Goal: Task Accomplishment & Management: Complete application form

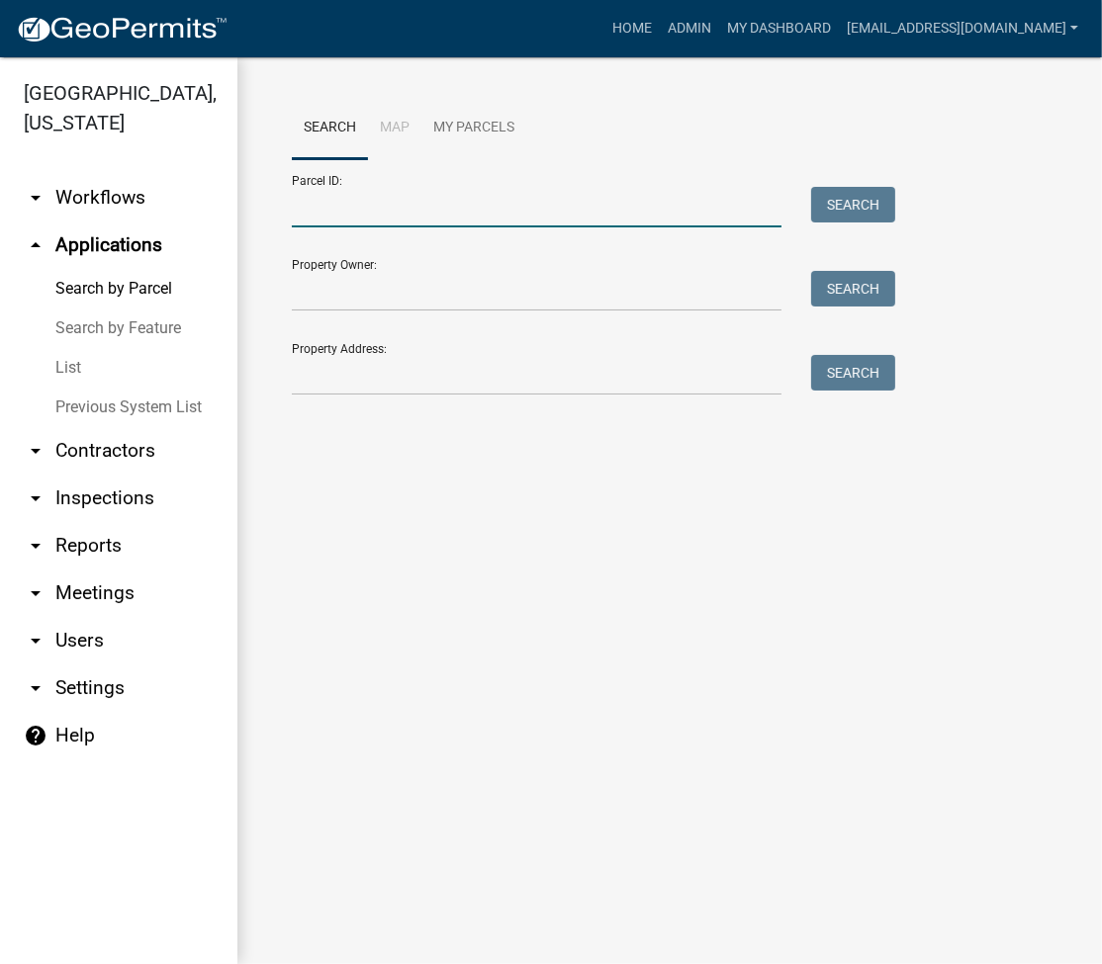
click at [324, 210] on input "Parcel ID:" at bounding box center [536, 207] width 489 height 41
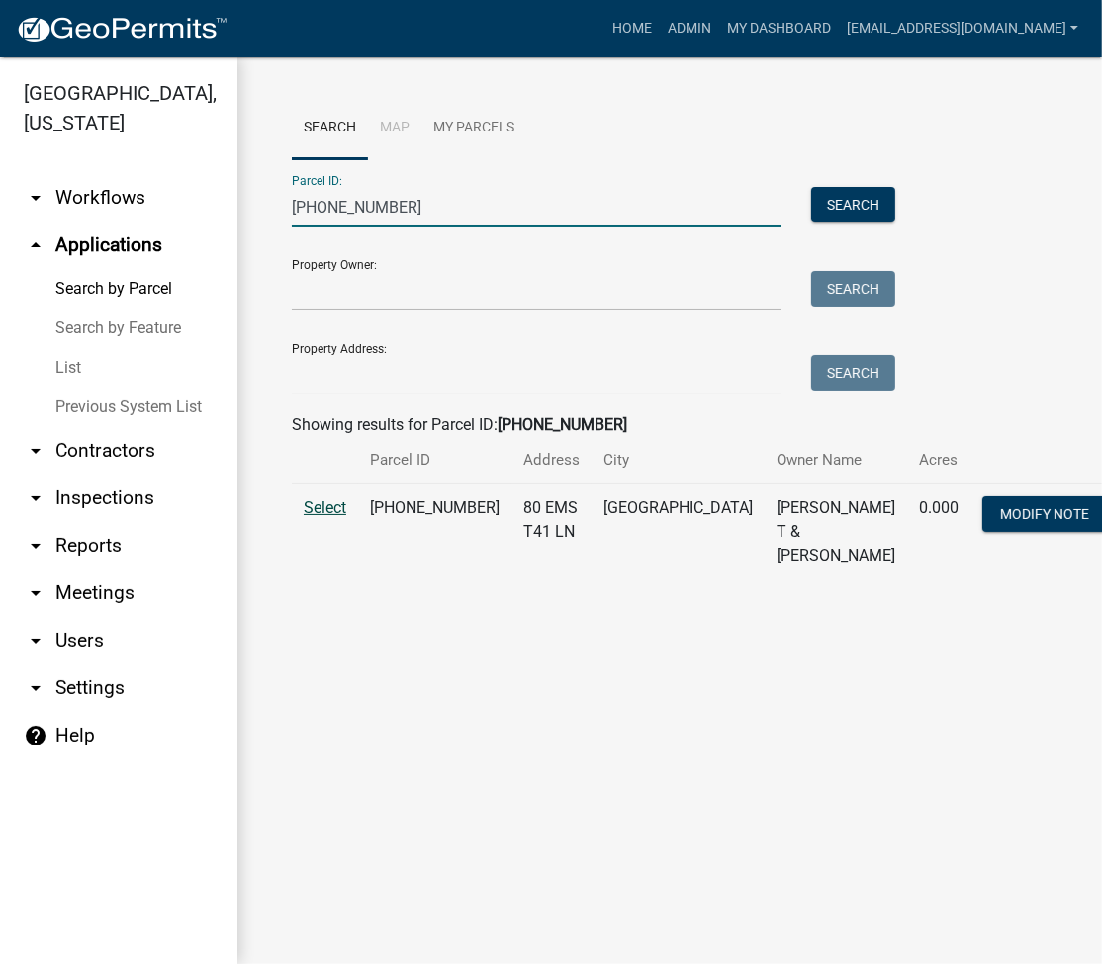
type input "[PHONE_NUMBER]"
click at [329, 504] on span "Select" at bounding box center [325, 507] width 43 height 19
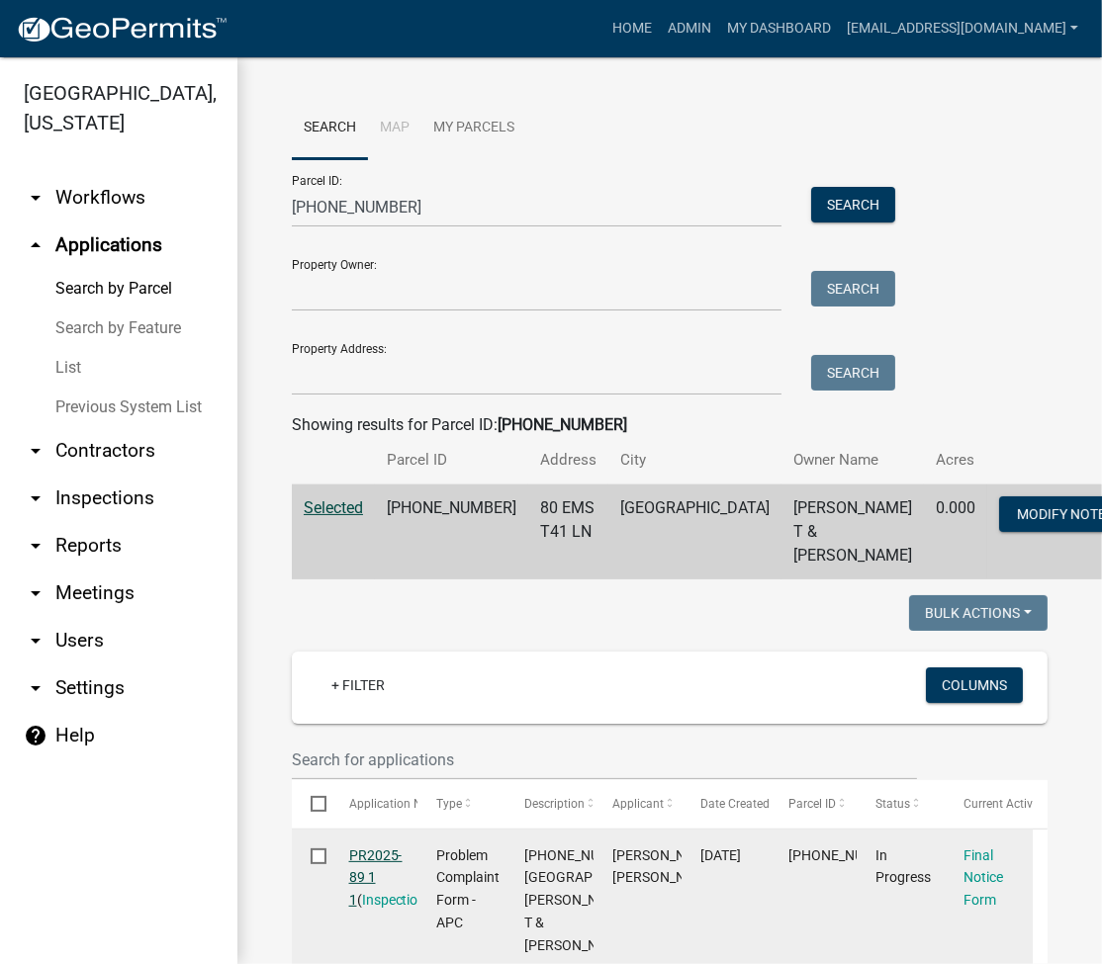
click at [368, 847] on link "PR2025-89 1 1" at bounding box center [375, 877] width 53 height 61
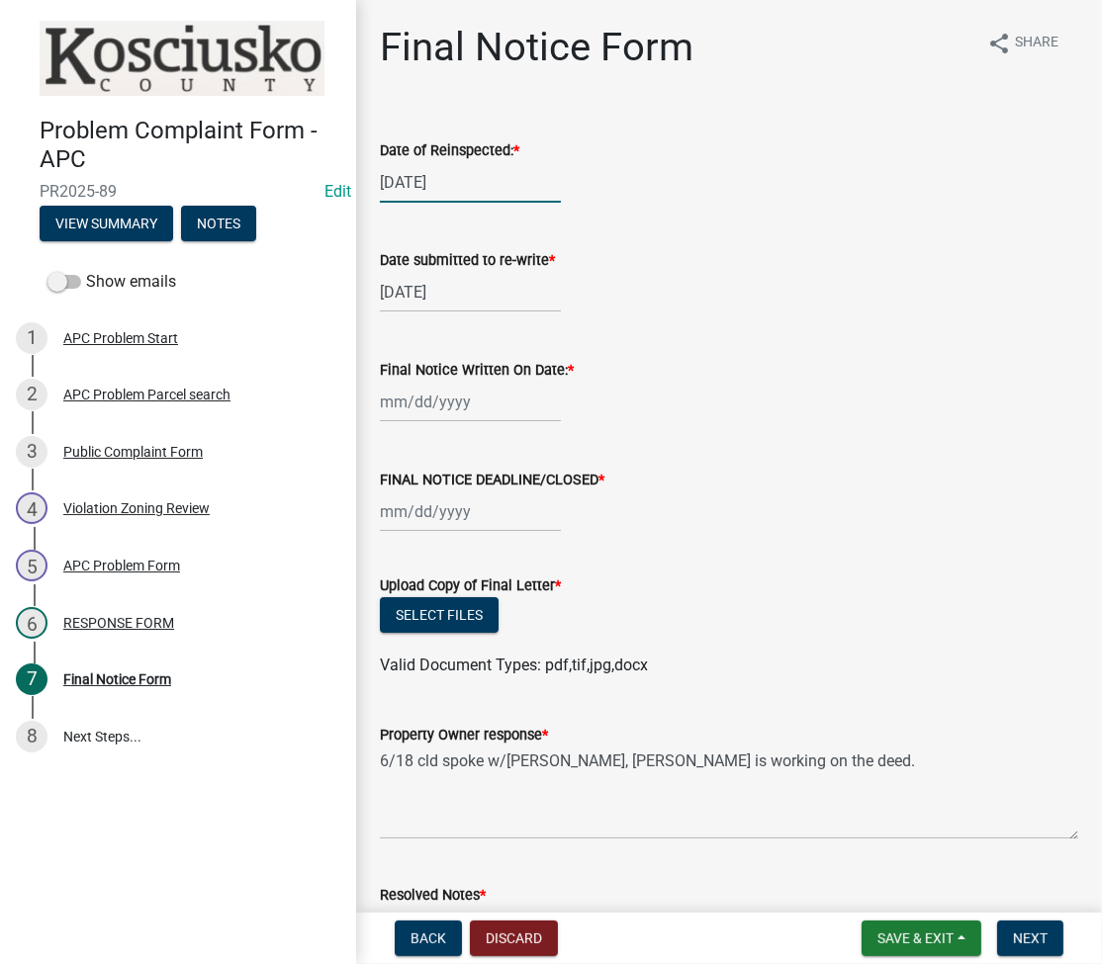
click at [417, 185] on div "[DATE]" at bounding box center [470, 182] width 181 height 41
select select "5"
select select "2025"
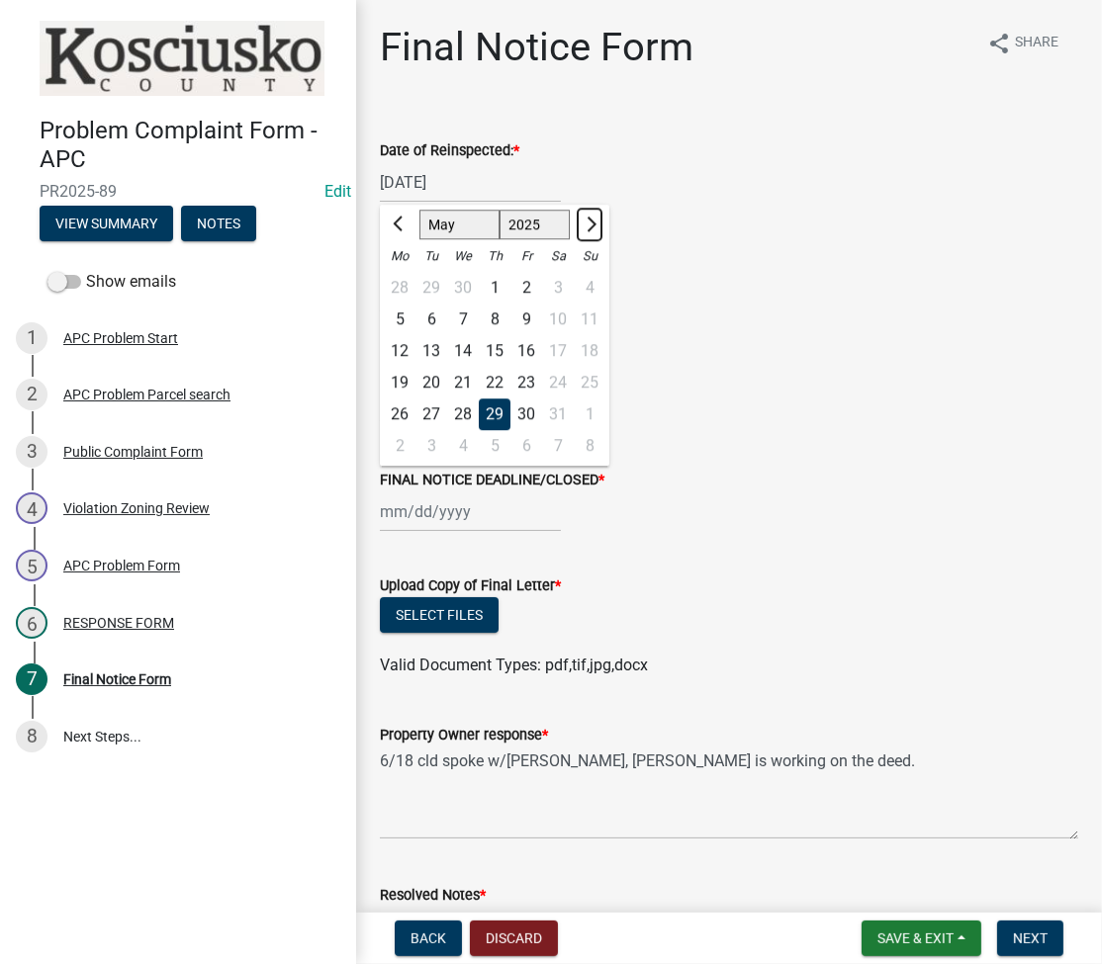
click at [594, 221] on button "Next month" at bounding box center [589, 225] width 24 height 32
select select "8"
click at [531, 368] on div "22" at bounding box center [526, 383] width 32 height 32
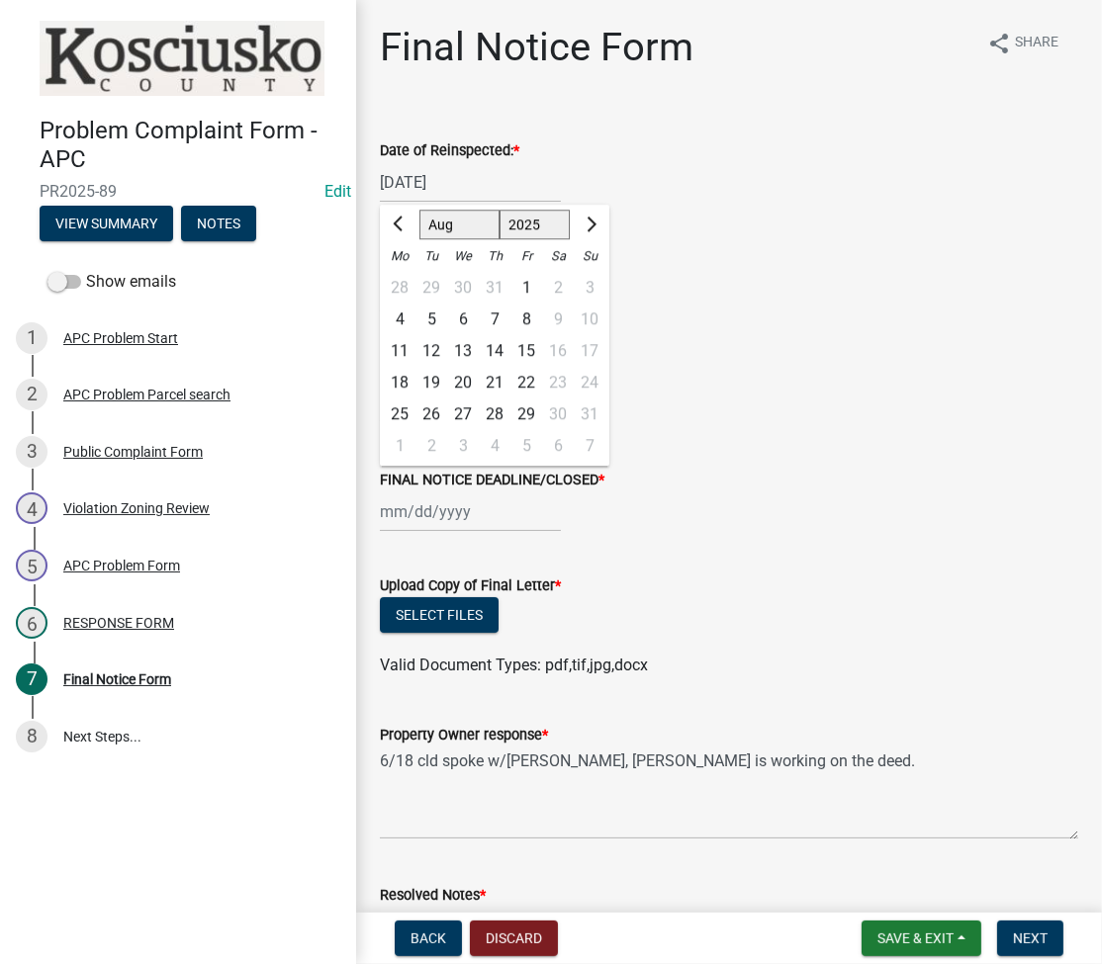
type input "[DATE]"
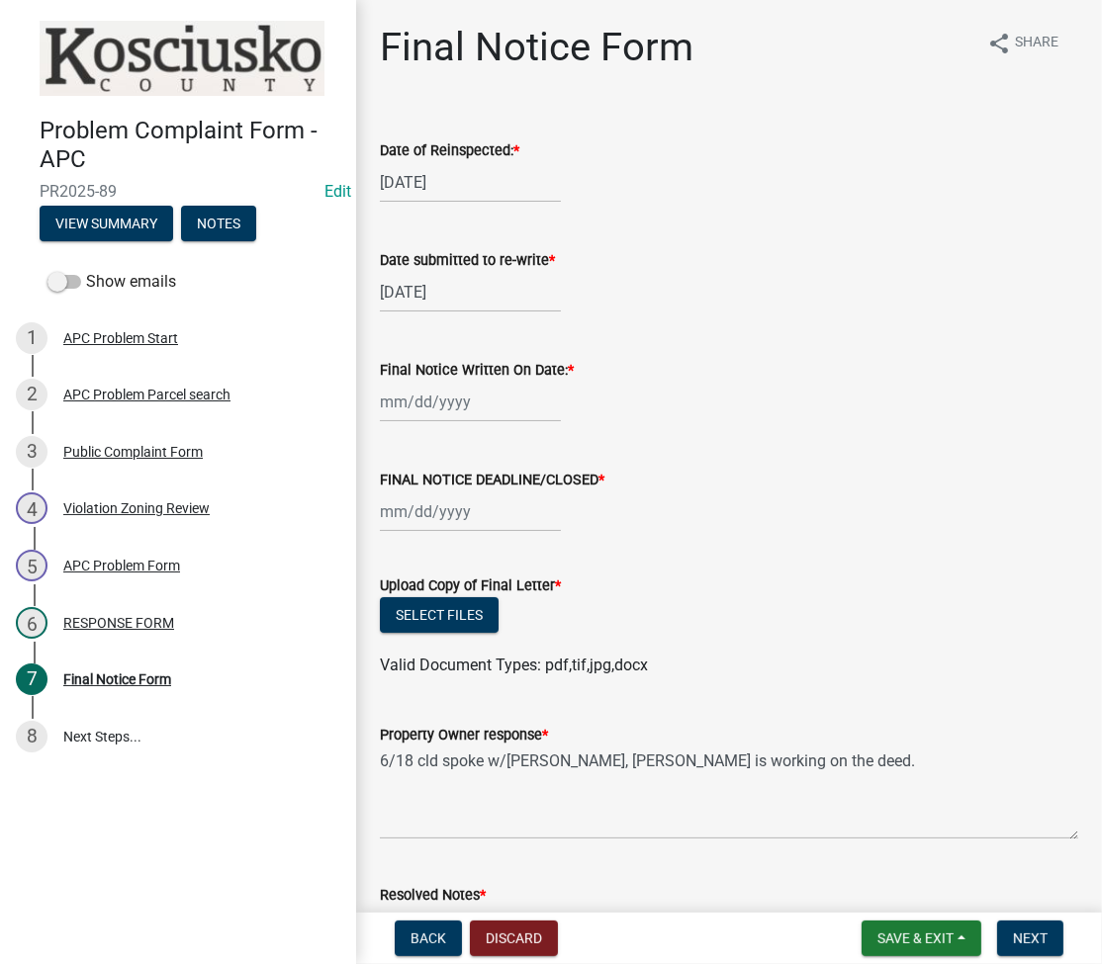
click at [409, 273] on div "[DATE]" at bounding box center [470, 292] width 181 height 41
select select "5"
select select "2025"
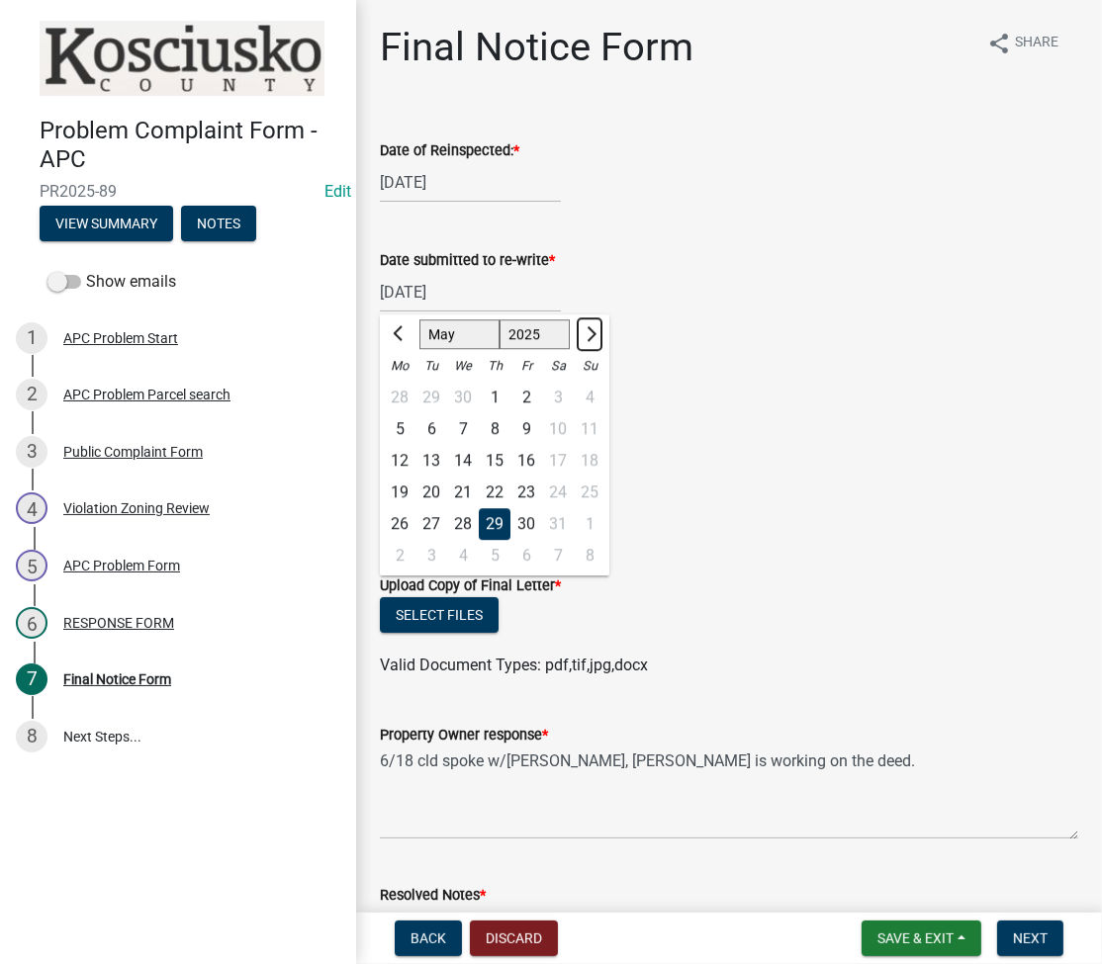
click at [592, 332] on span "Next month" at bounding box center [588, 333] width 15 height 15
select select "8"
click at [534, 489] on div "22" at bounding box center [526, 493] width 32 height 32
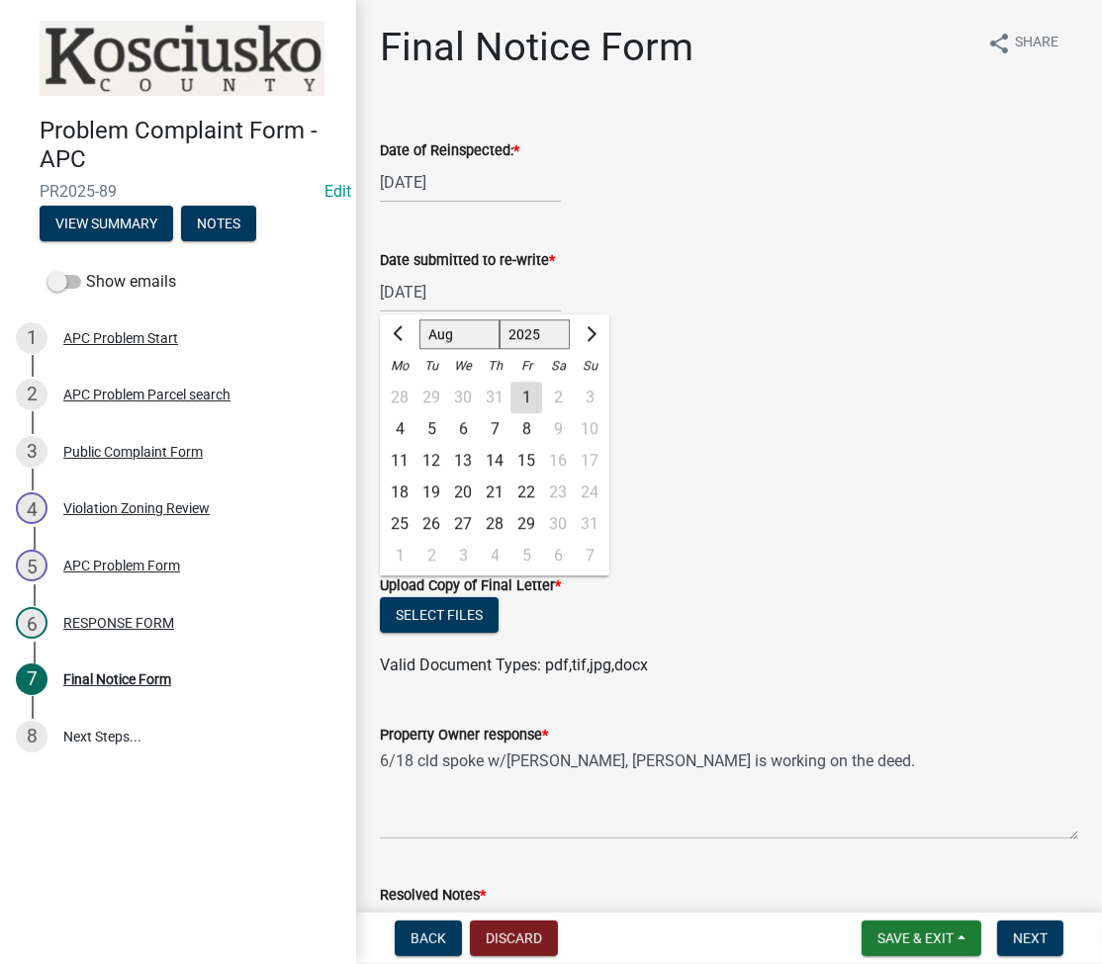
type input "[DATE]"
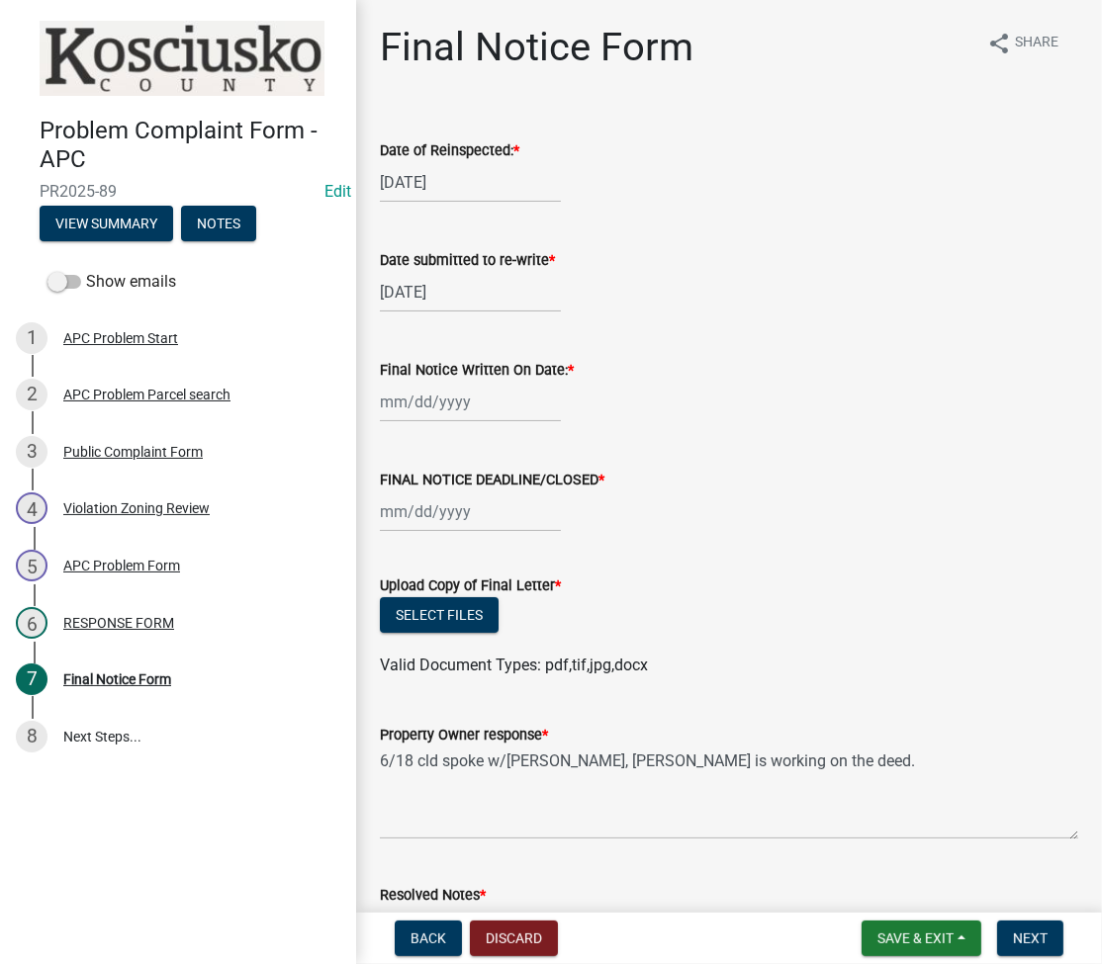
scroll to position [263, 0]
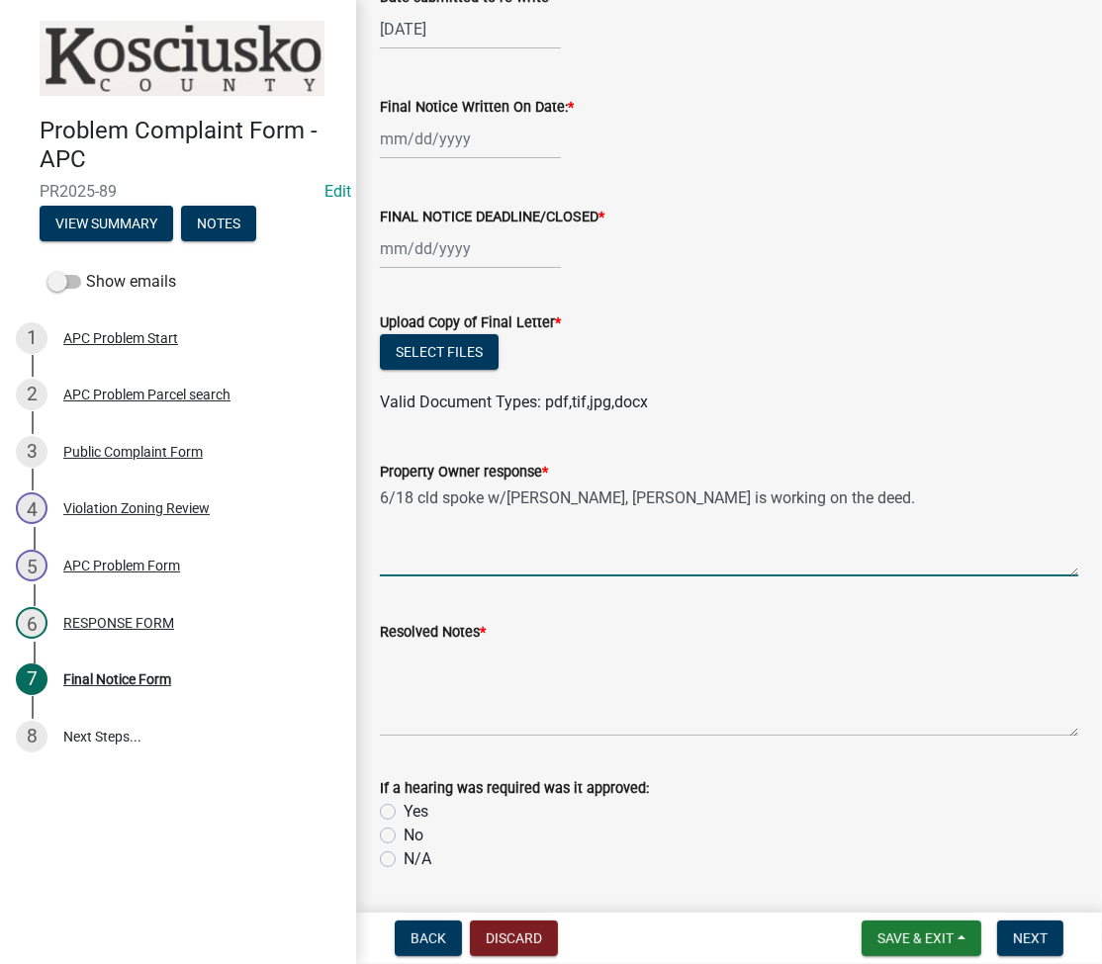
click at [862, 498] on textarea "6/18 cld spoke w/[PERSON_NAME], [PERSON_NAME] is working on the deed." at bounding box center [729, 530] width 698 height 93
type textarea "6/18 cld spoke w/[PERSON_NAME], [PERSON_NAME] is working on the deed."
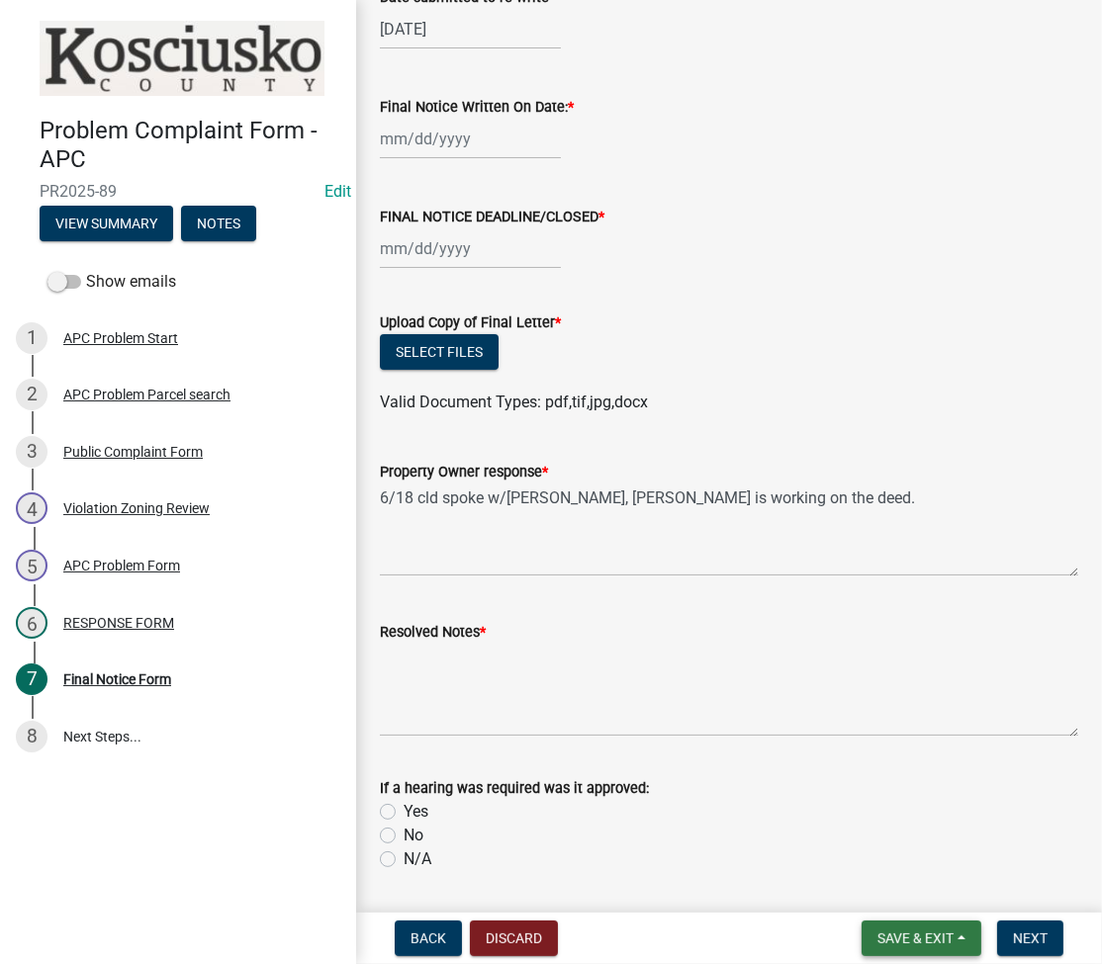
click at [908, 939] on span "Save & Exit" at bounding box center [915, 938] width 76 height 16
click at [896, 883] on button "Save & Exit" at bounding box center [902, 886] width 158 height 47
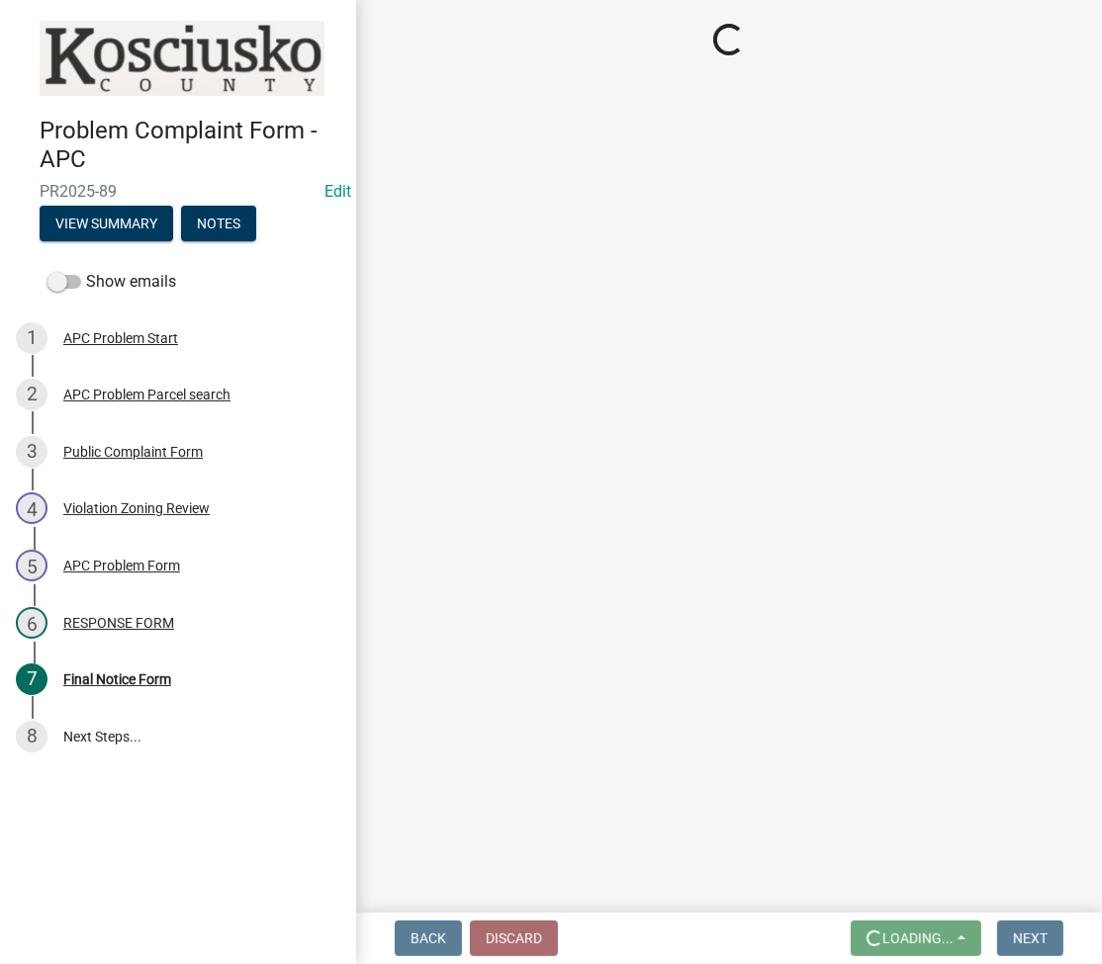
scroll to position [0, 0]
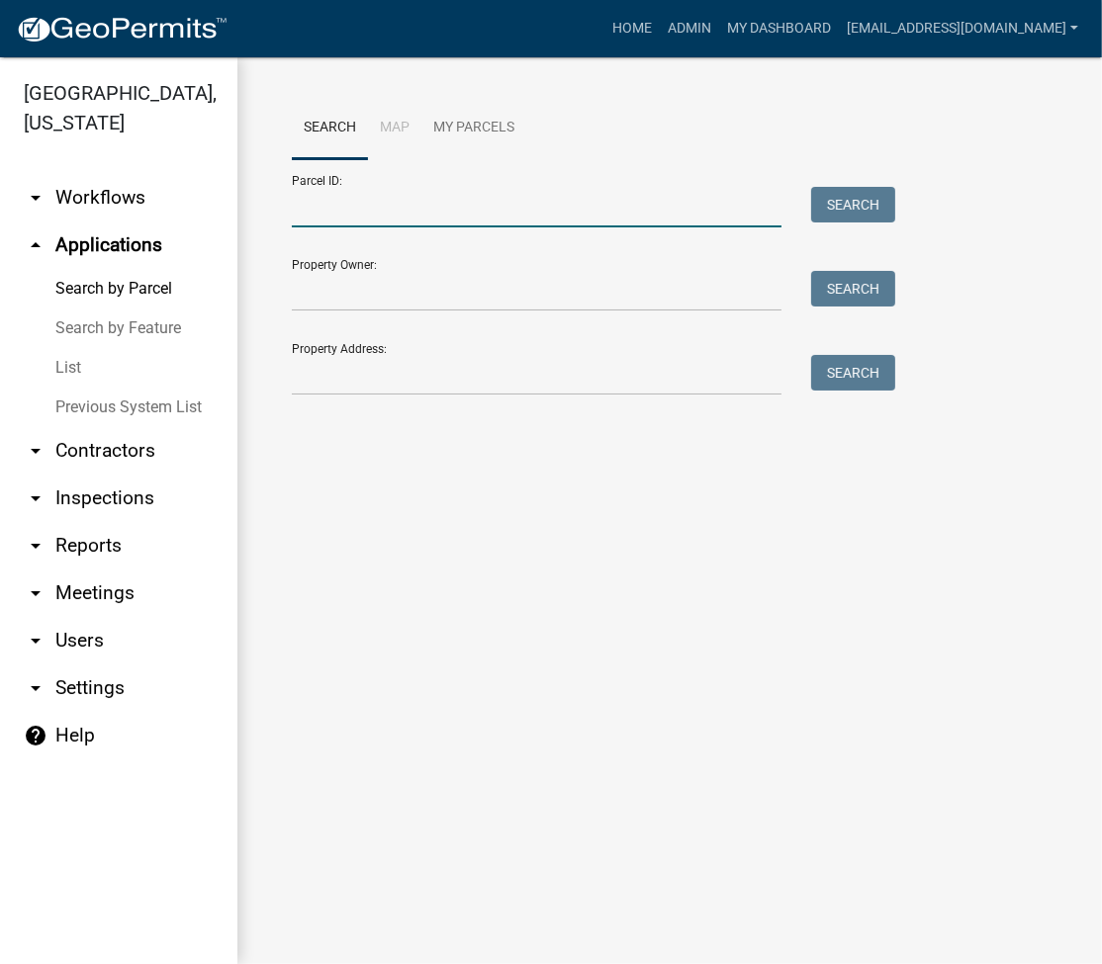
click at [417, 212] on input "Parcel ID:" at bounding box center [536, 207] width 489 height 41
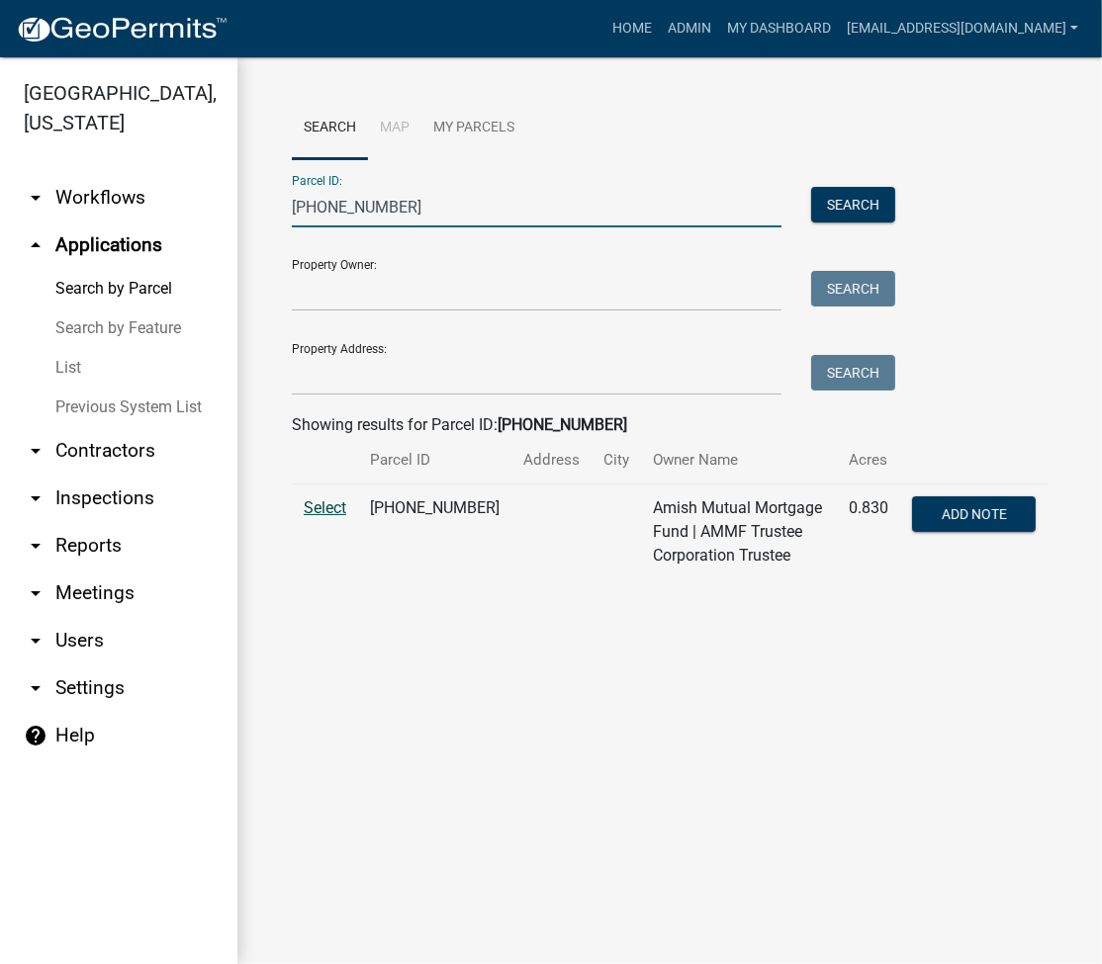
type input "[PHONE_NUMBER]"
click at [315, 516] on span "Select" at bounding box center [325, 507] width 43 height 19
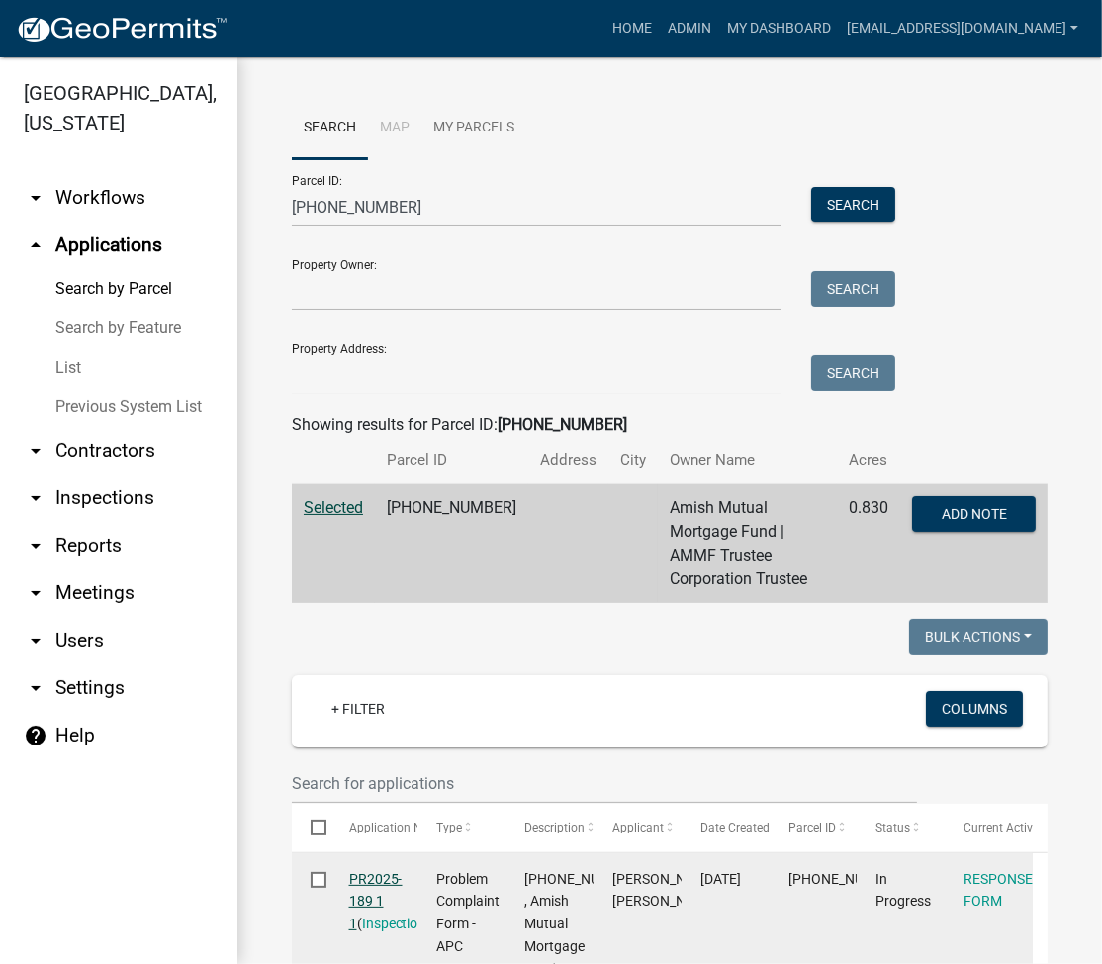
click at [366, 876] on link "PR2025-189 1 1" at bounding box center [375, 901] width 53 height 61
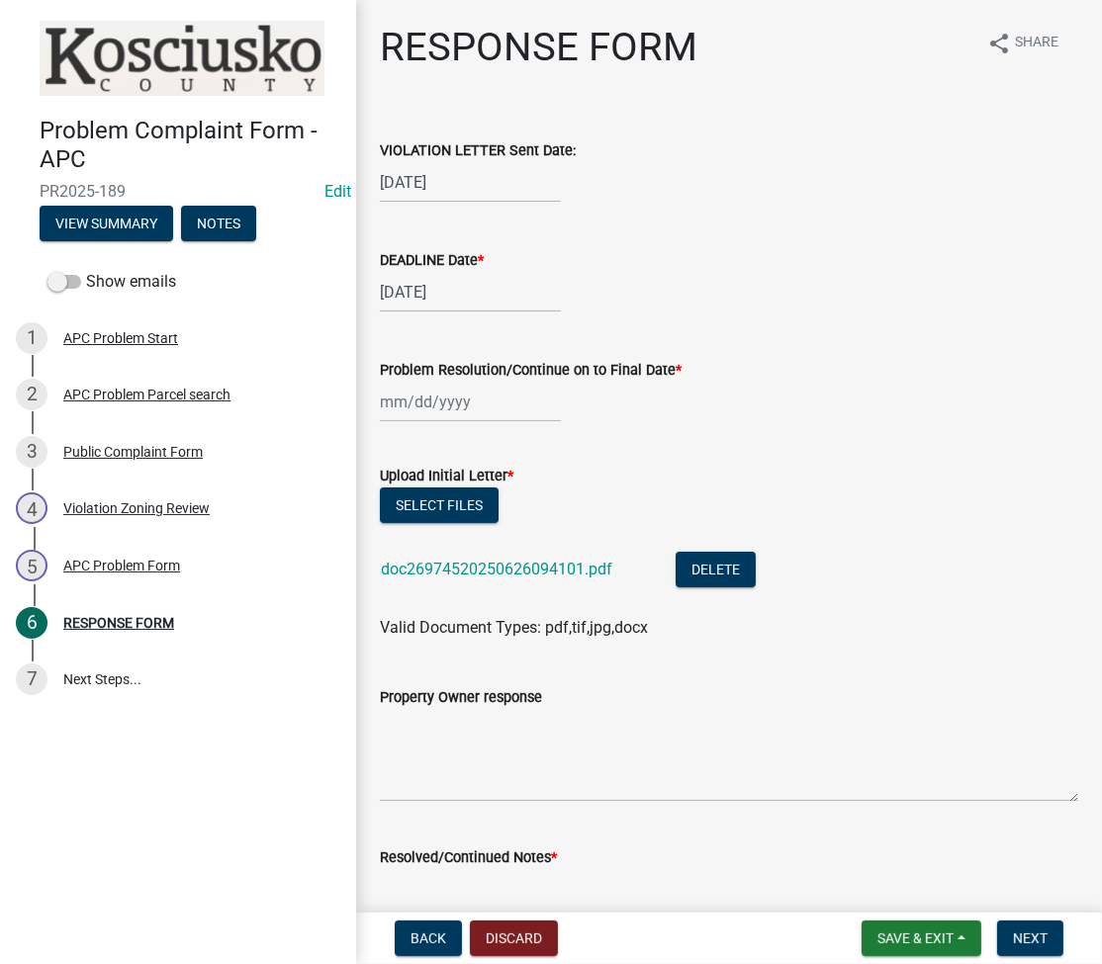
click at [423, 409] on div at bounding box center [470, 402] width 181 height 41
select select "8"
select select "2025"
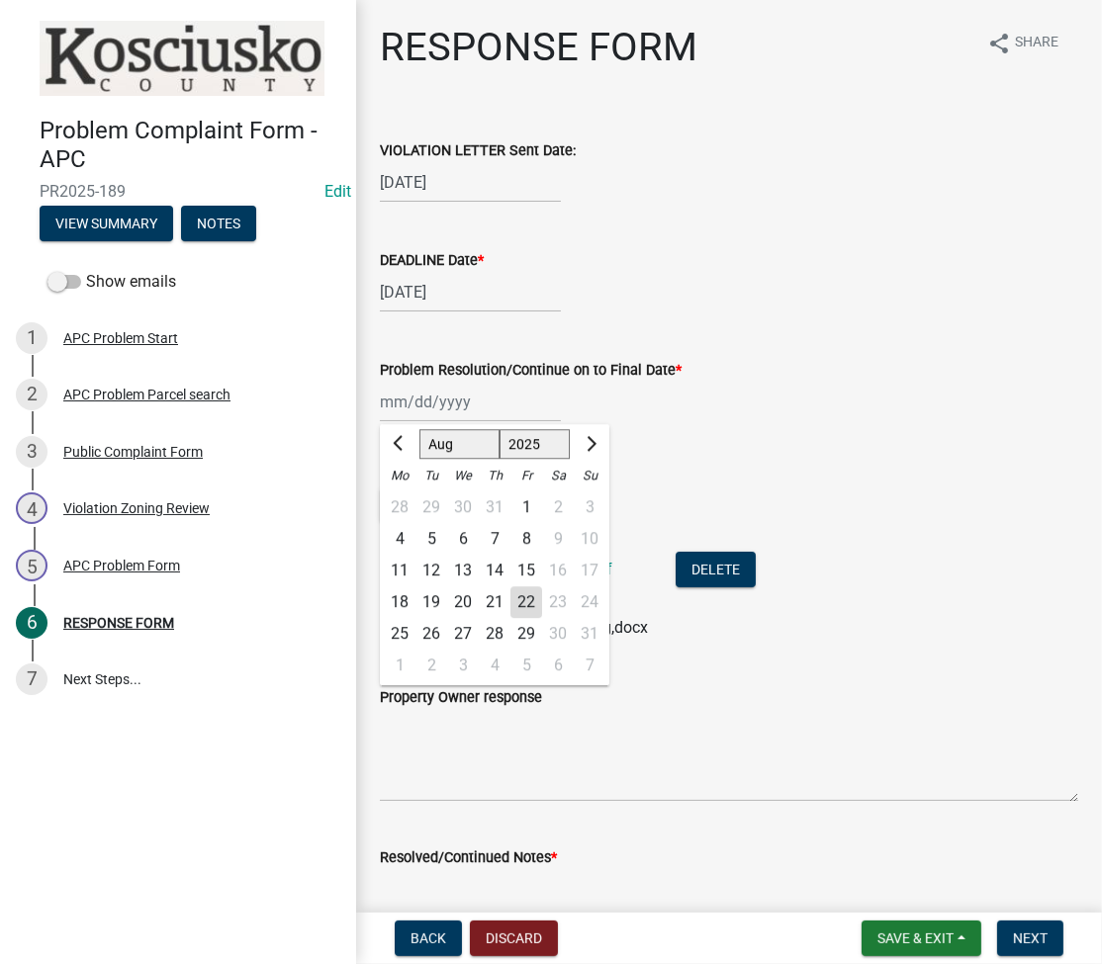
click at [531, 594] on div "22" at bounding box center [526, 602] width 32 height 32
type input "[DATE]"
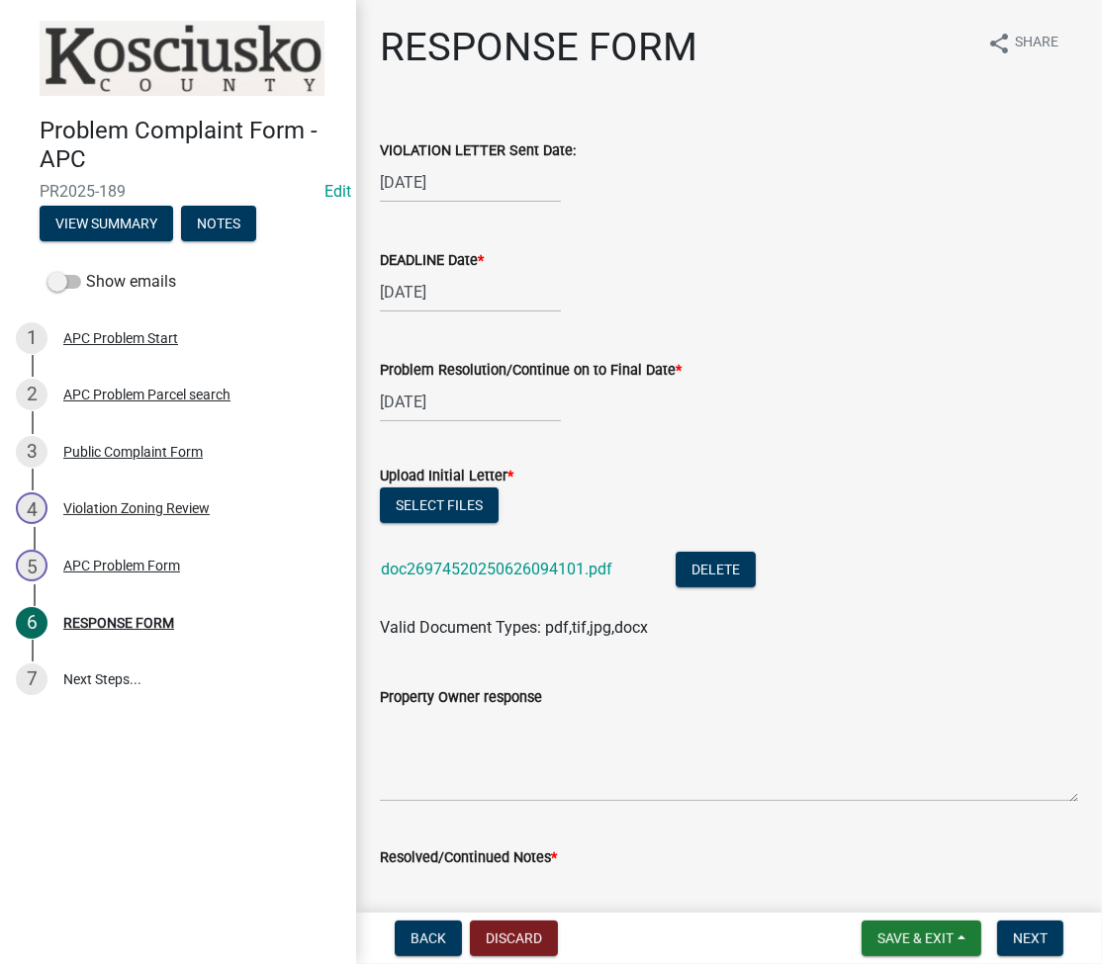
scroll to position [263, 0]
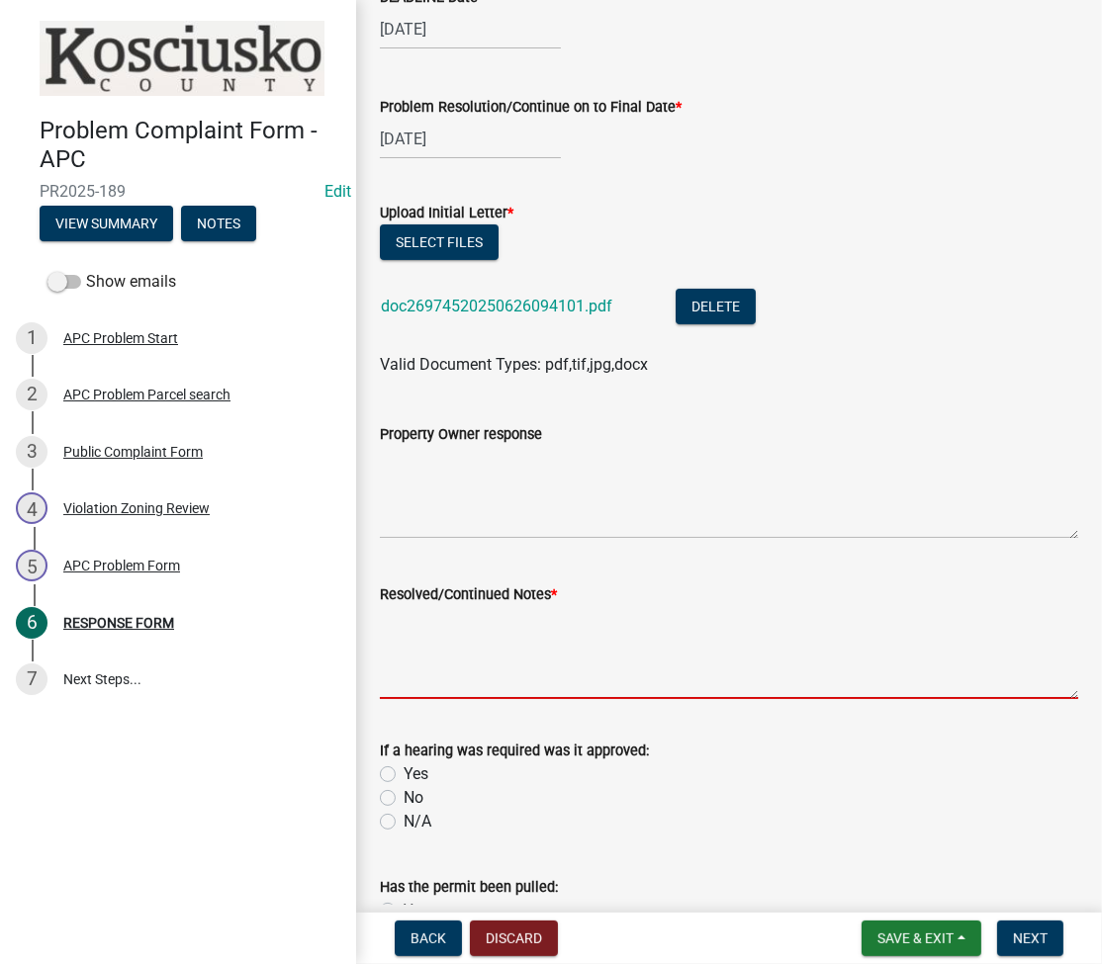
click at [589, 646] on textarea "Resolved/Continued Notes *" at bounding box center [729, 652] width 698 height 93
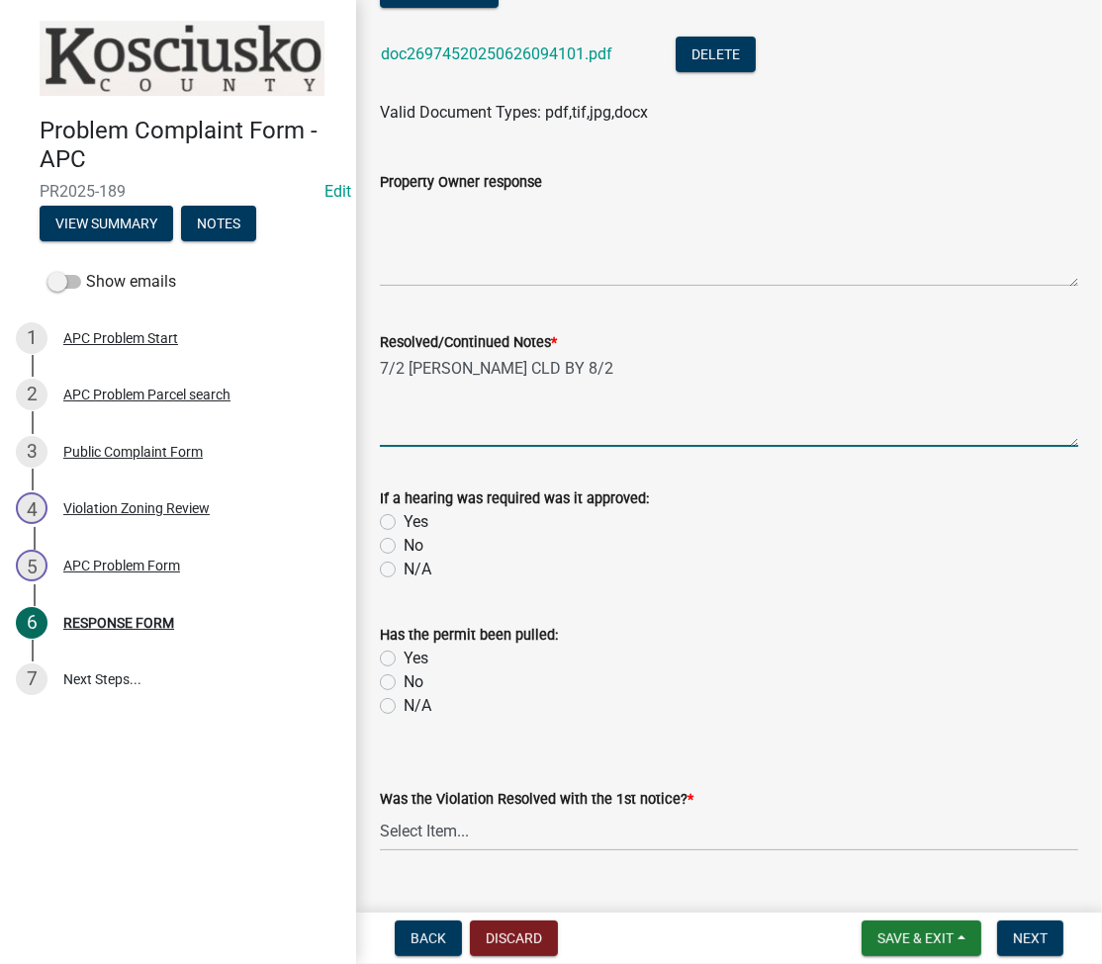
scroll to position [527, 0]
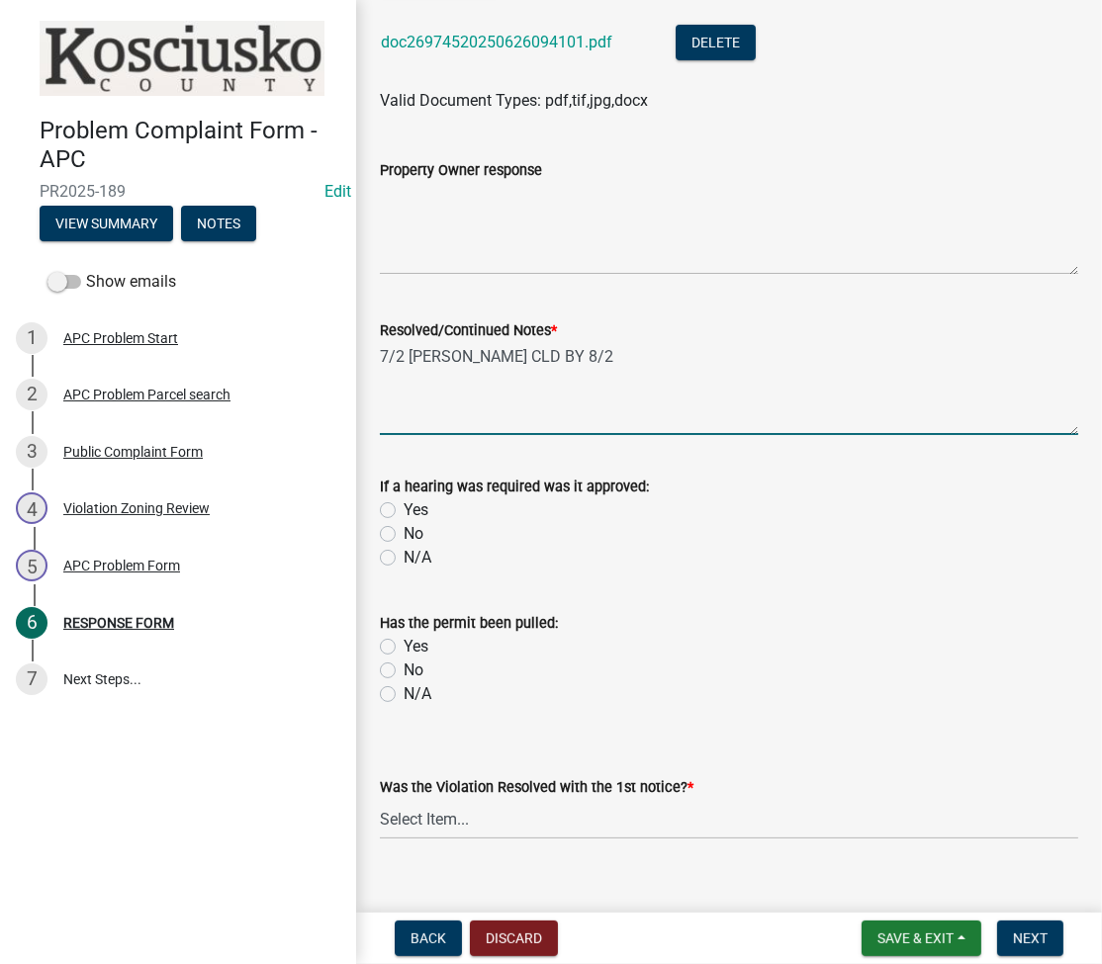
type textarea "7/2 [PERSON_NAME] CLD BY 8/2"
click at [515, 816] on select "Select Item... Yes No N/A" at bounding box center [729, 819] width 698 height 41
click at [380, 799] on select "Select Item... Yes No N/A" at bounding box center [729, 819] width 698 height 41
select select "d062c417-95db-497a-9398-920c005df4db"
click at [1021, 930] on span "Next" at bounding box center [1030, 938] width 35 height 16
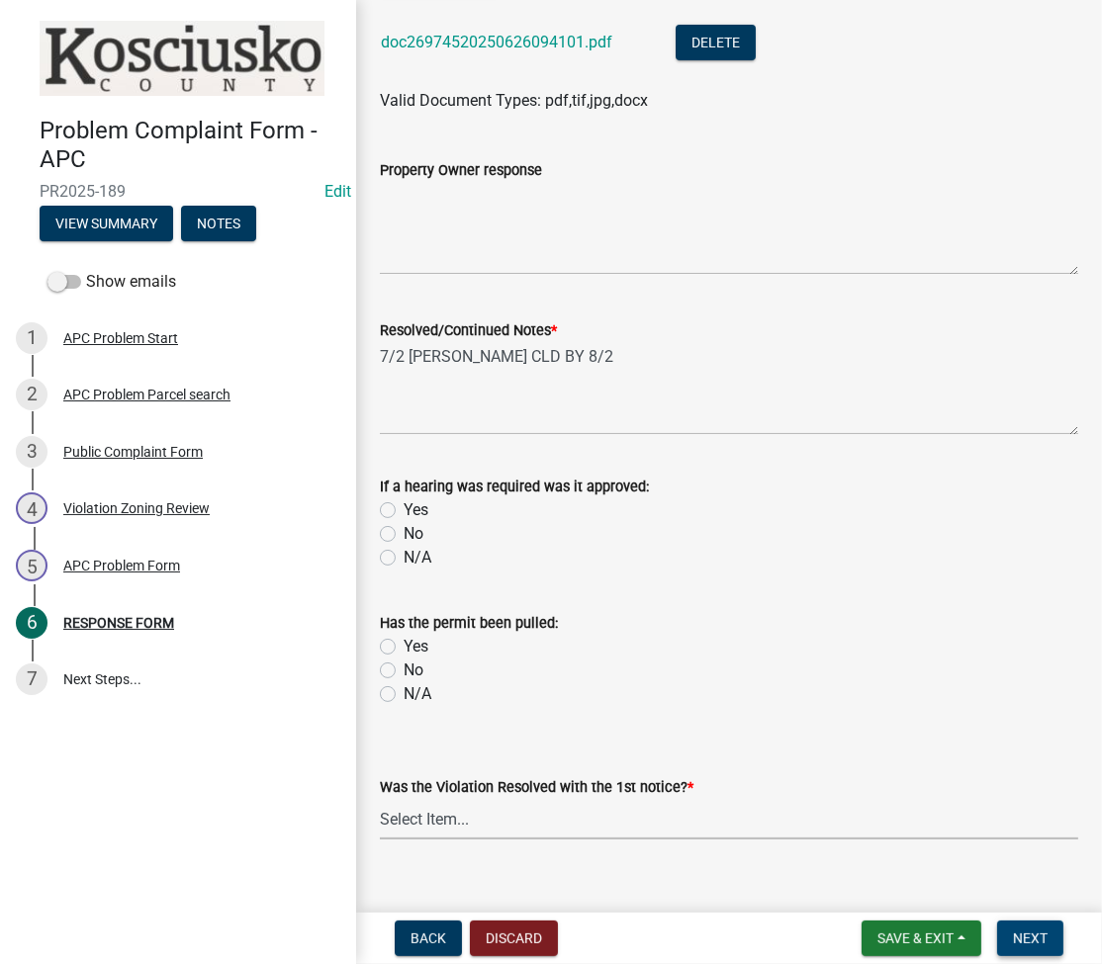
scroll to position [0, 0]
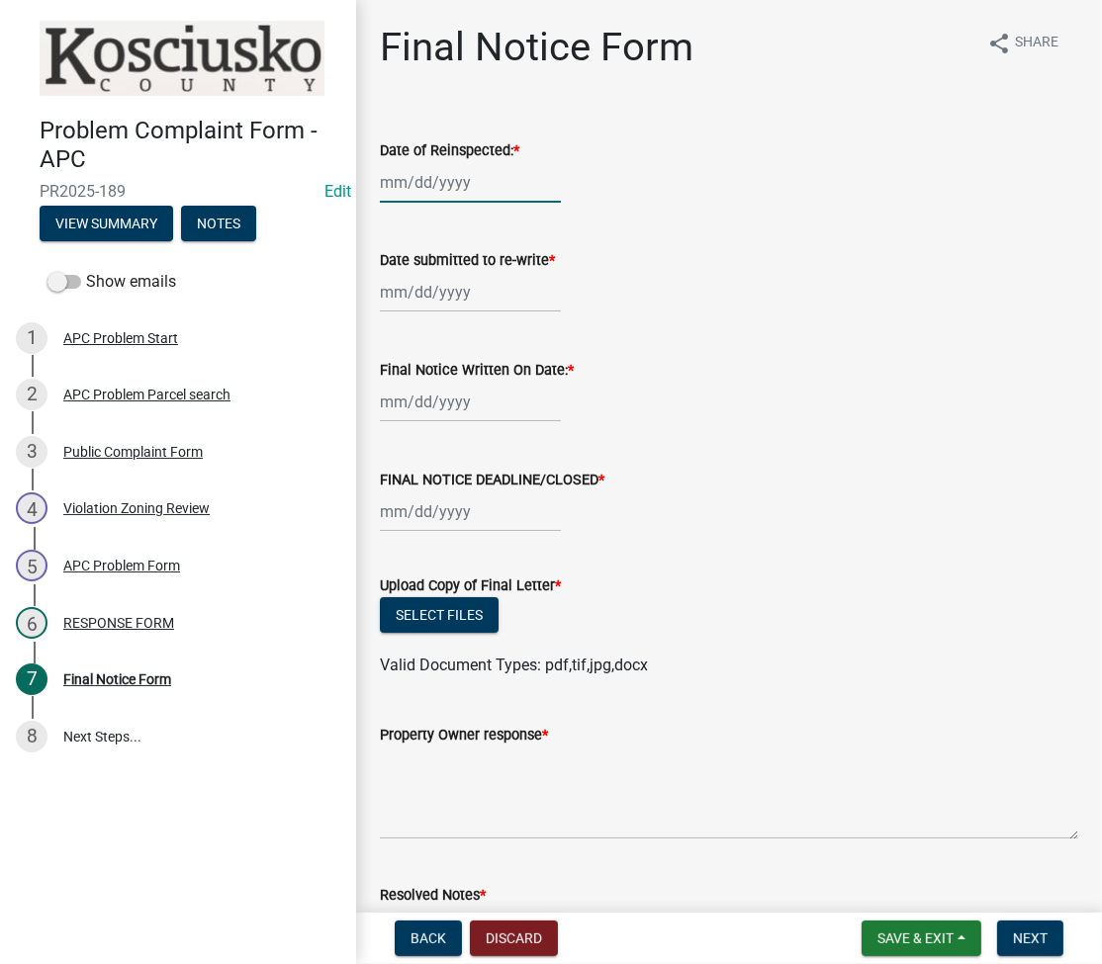
click at [414, 190] on div at bounding box center [470, 182] width 181 height 41
select select "8"
select select "2025"
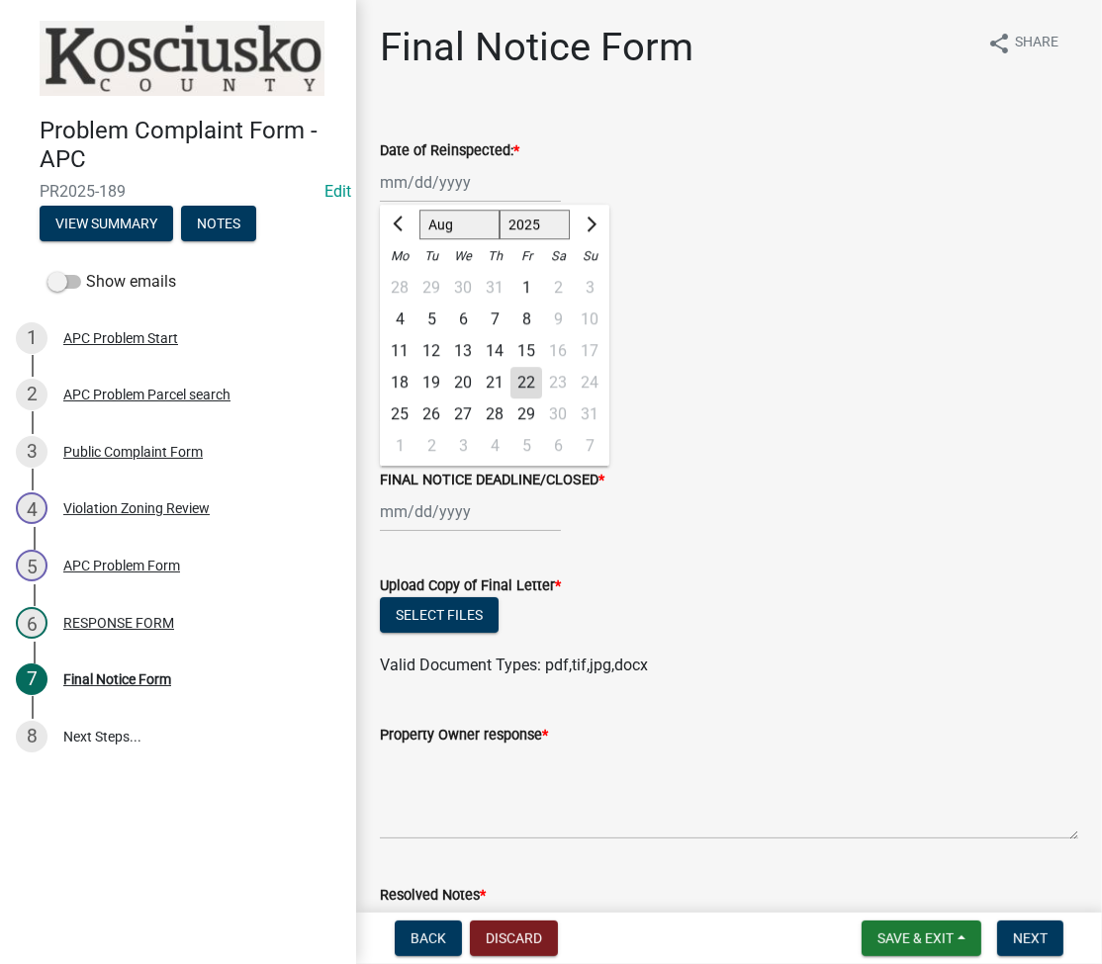
click at [529, 365] on div "15" at bounding box center [526, 351] width 32 height 32
type input "[DATE]"
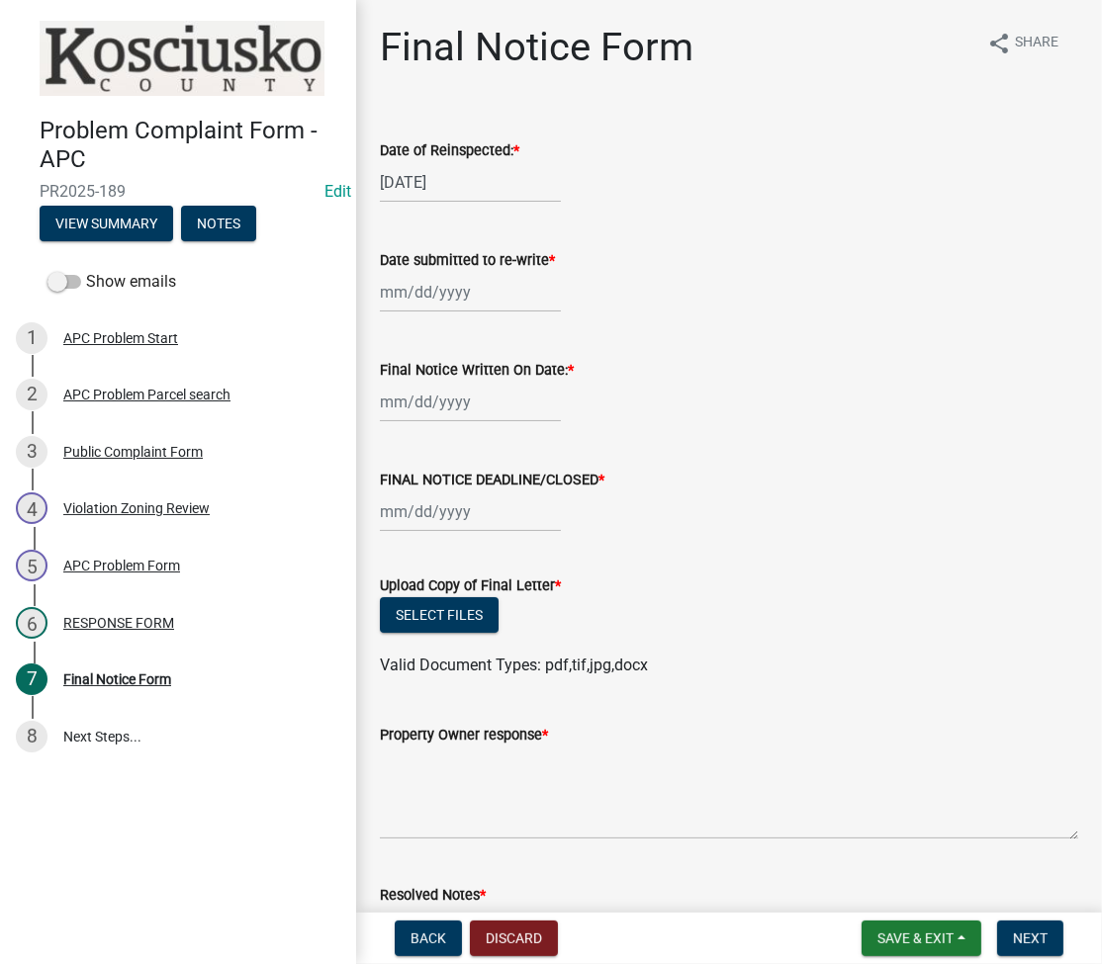
click at [441, 196] on div "[DATE]" at bounding box center [470, 182] width 181 height 41
select select "8"
select select "2025"
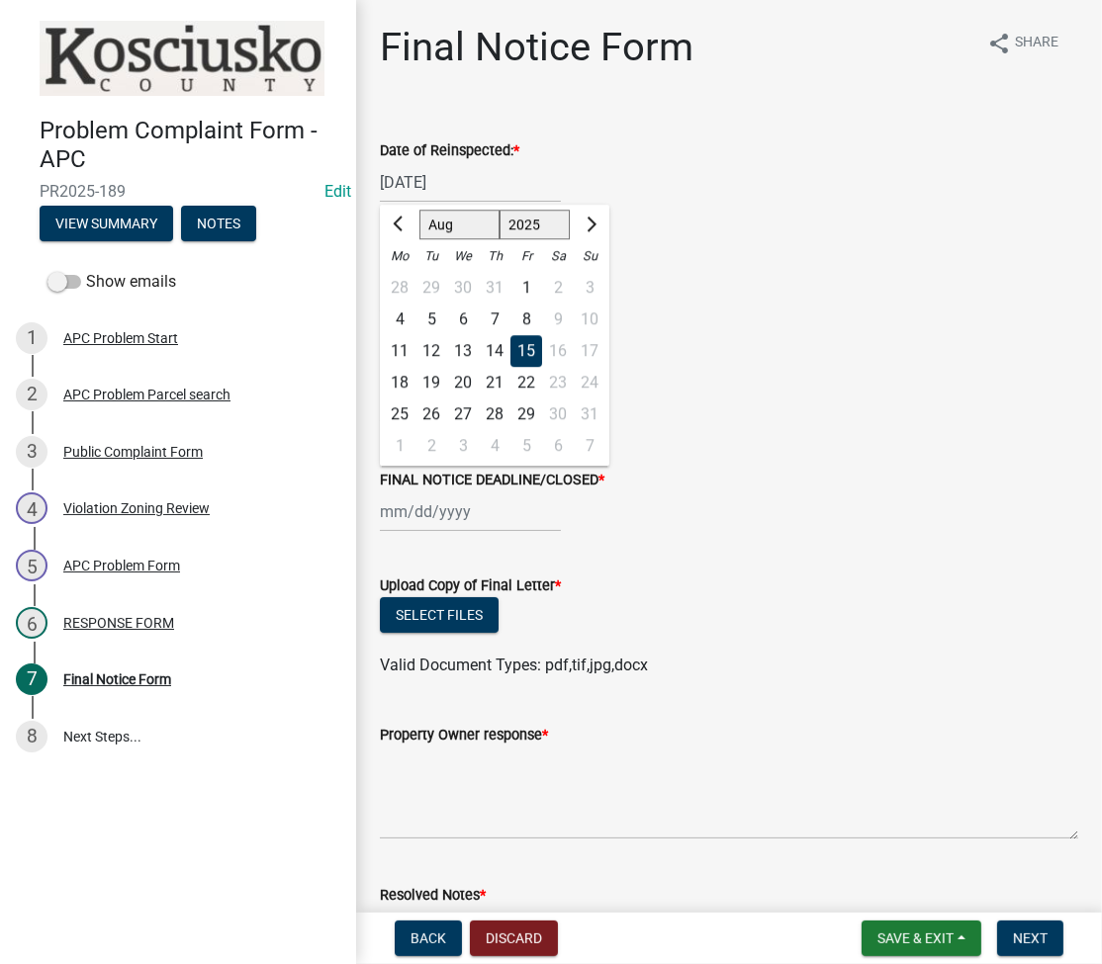
click at [533, 375] on div "22" at bounding box center [526, 383] width 32 height 32
type input "[DATE]"
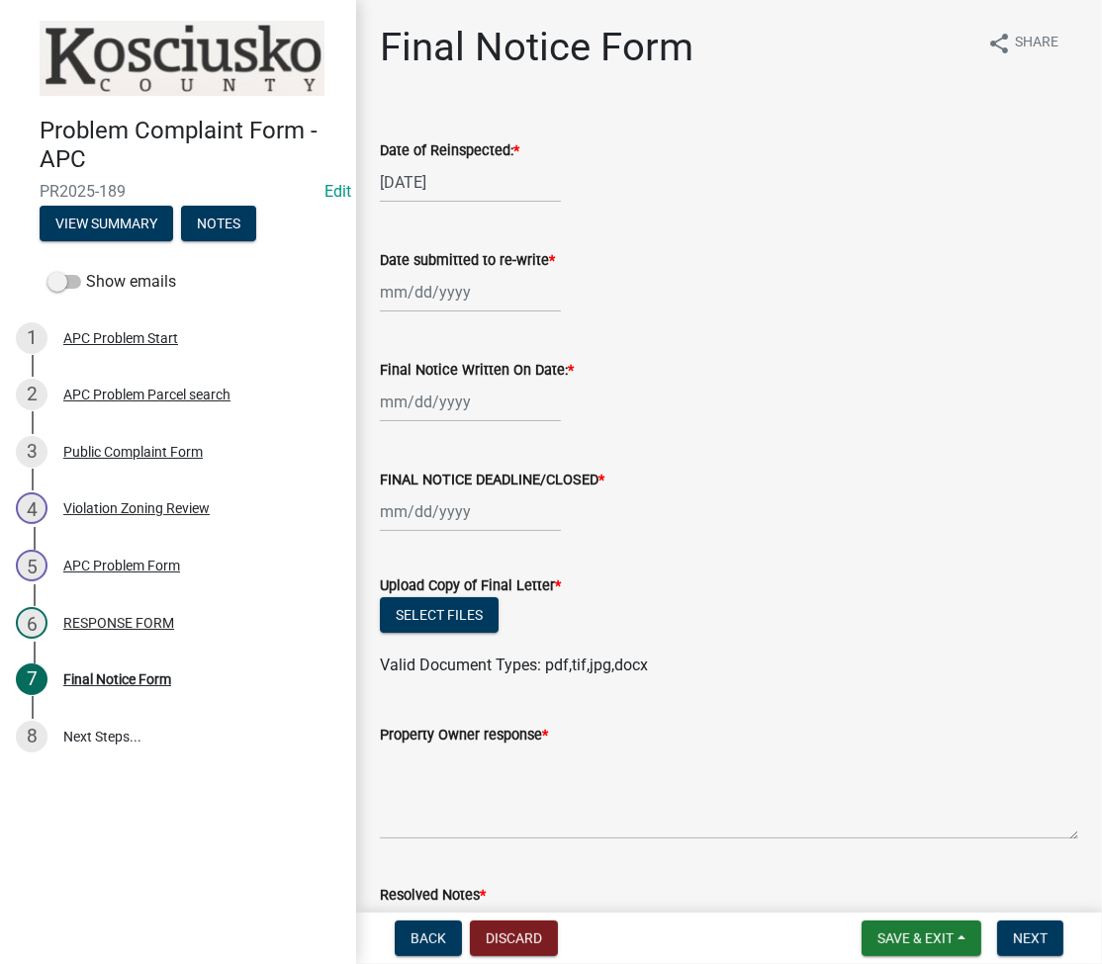
click at [429, 306] on div at bounding box center [470, 292] width 181 height 41
select select "8"
select select "2025"
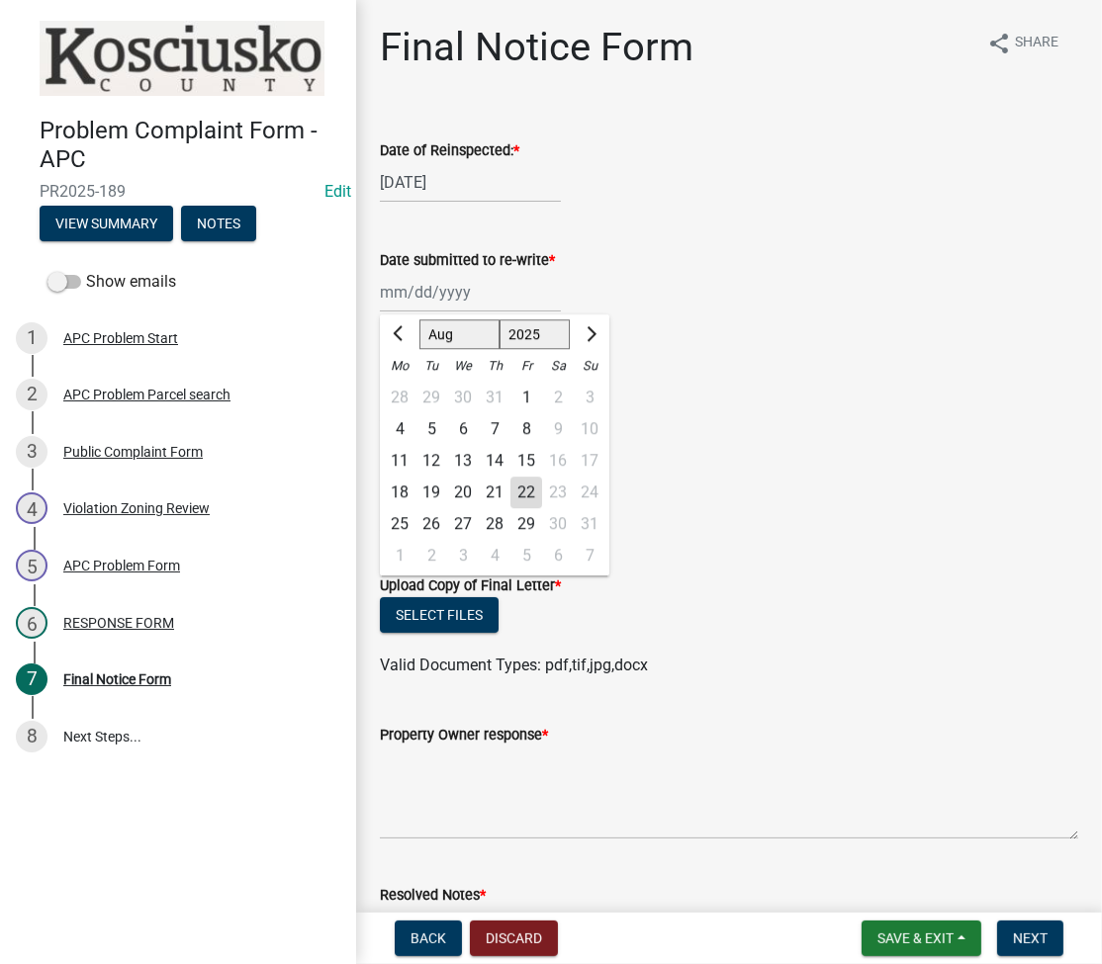
click at [523, 481] on div "22" at bounding box center [526, 493] width 32 height 32
type input "[DATE]"
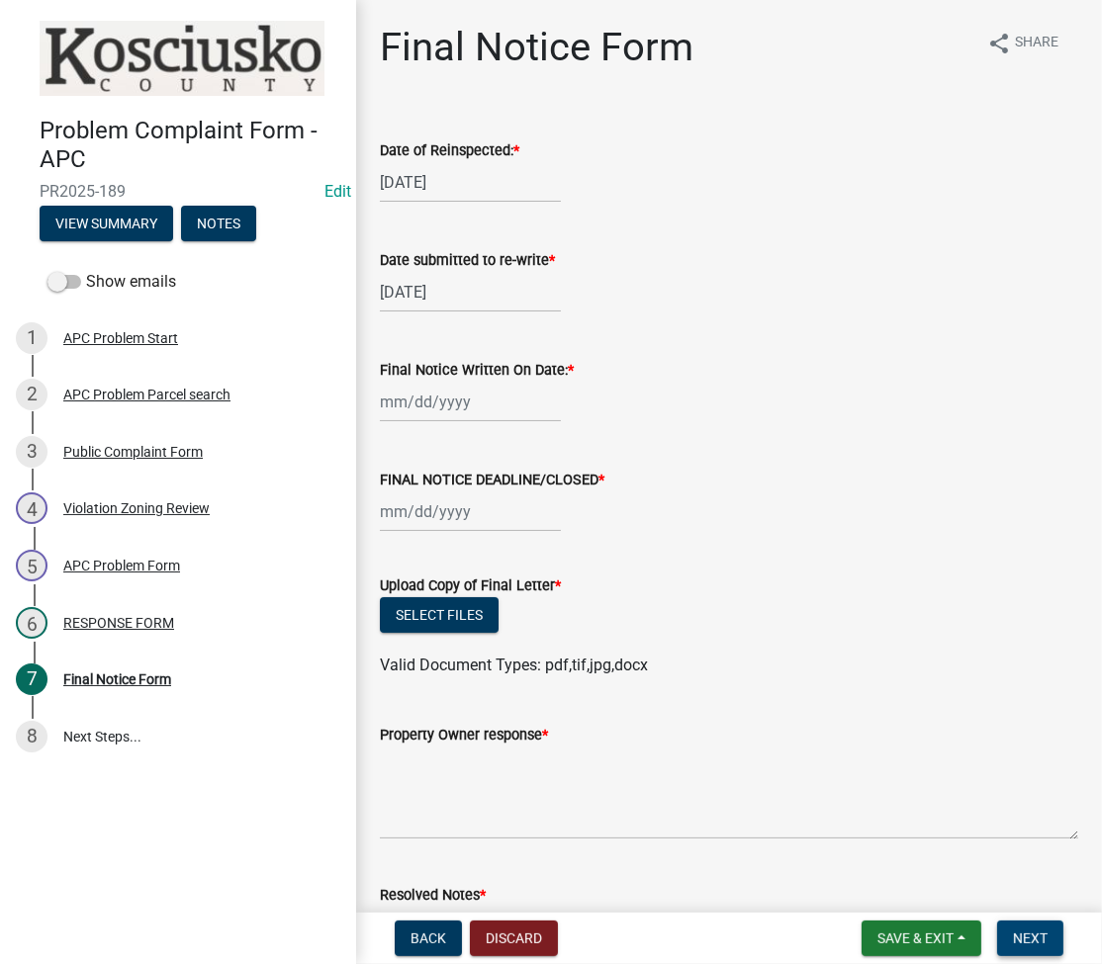
click at [1045, 940] on span "Next" at bounding box center [1030, 938] width 35 height 16
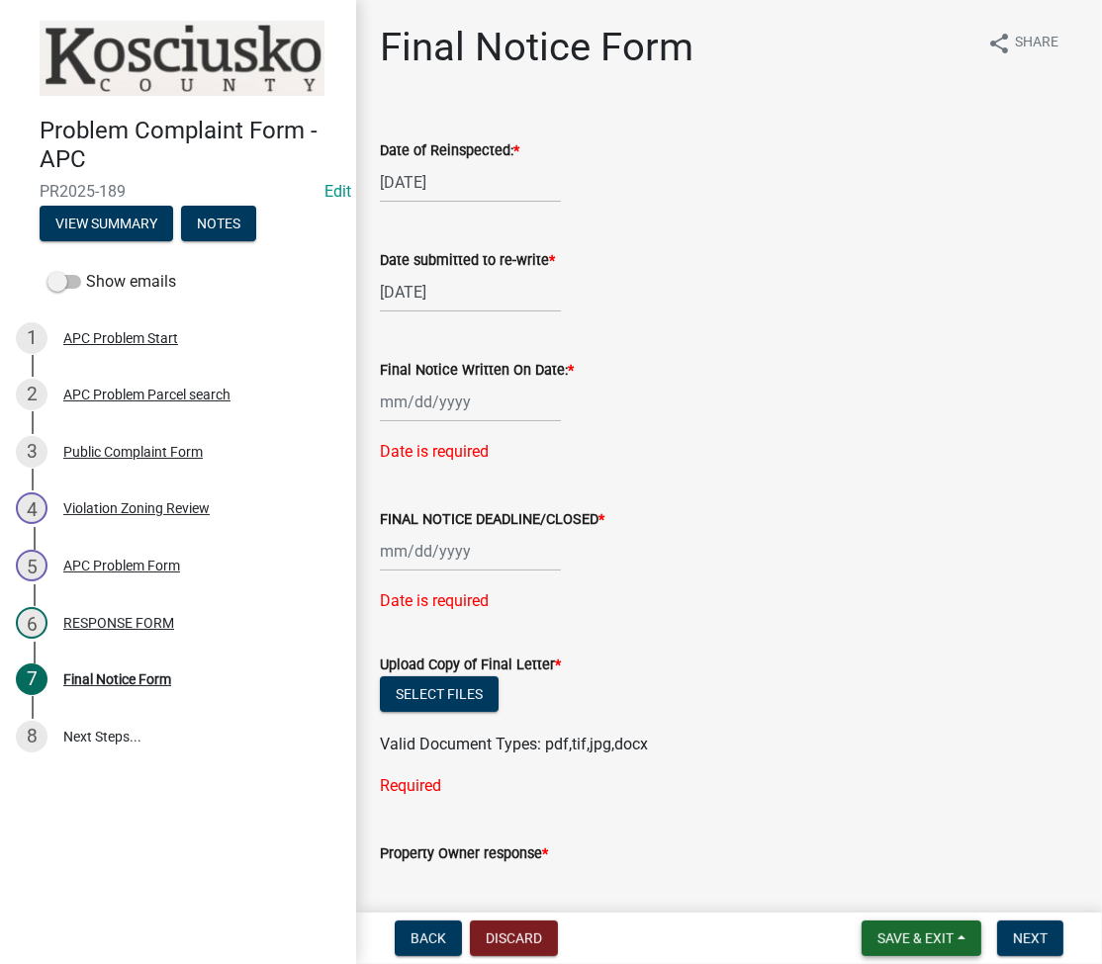
click at [925, 939] on span "Save & Exit" at bounding box center [915, 938] width 76 height 16
click at [878, 897] on button "Save & Exit" at bounding box center [902, 886] width 158 height 47
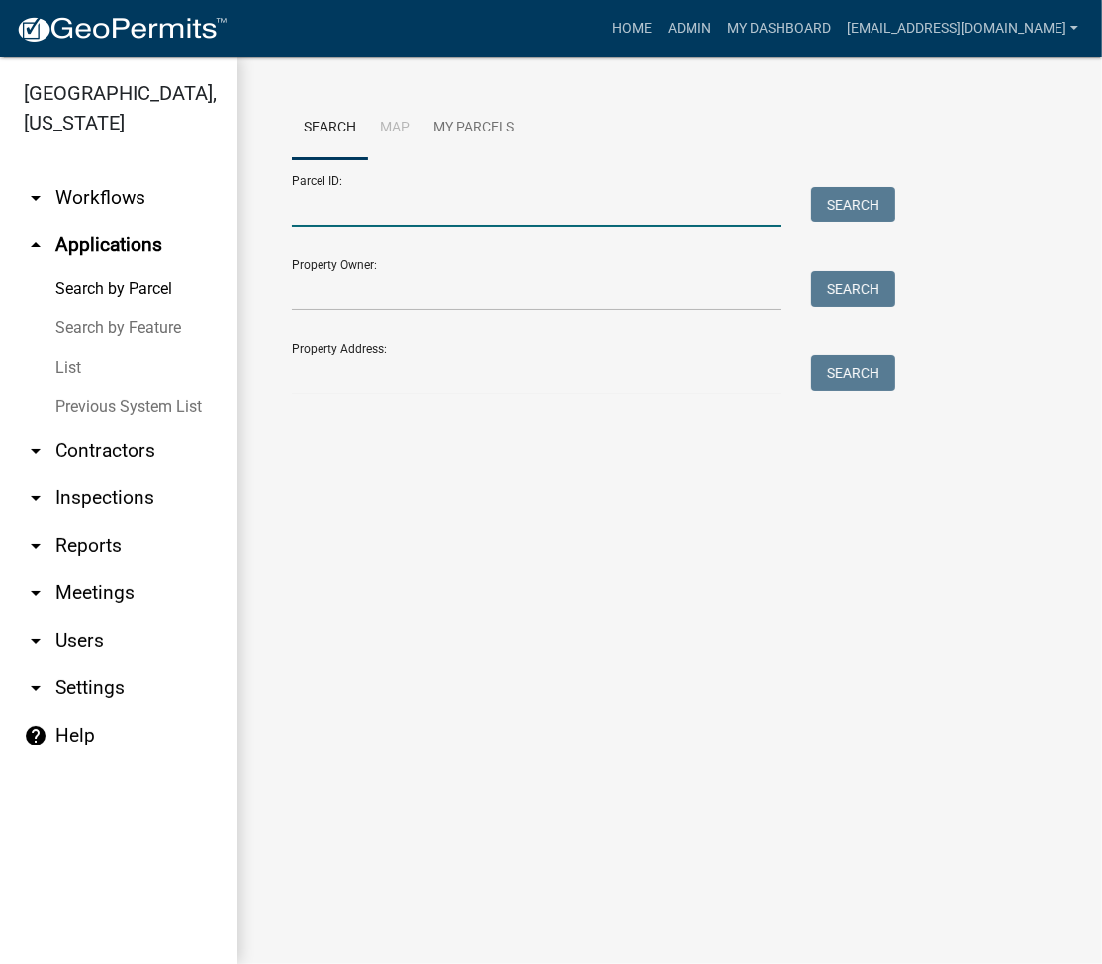
click at [386, 209] on input "Parcel ID:" at bounding box center [536, 207] width 489 height 41
type input "[PHONE_NUMBER].E"
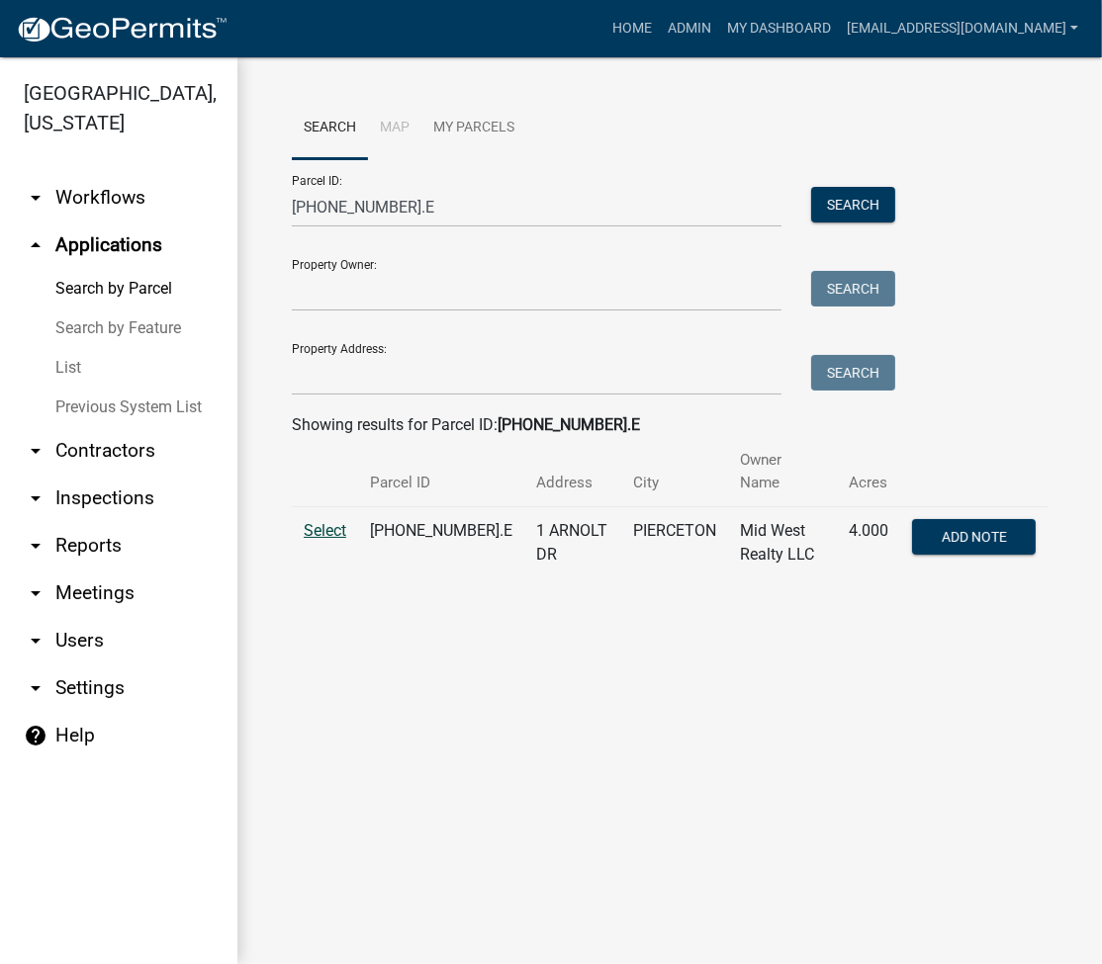
click at [328, 521] on span "Select" at bounding box center [325, 530] width 43 height 19
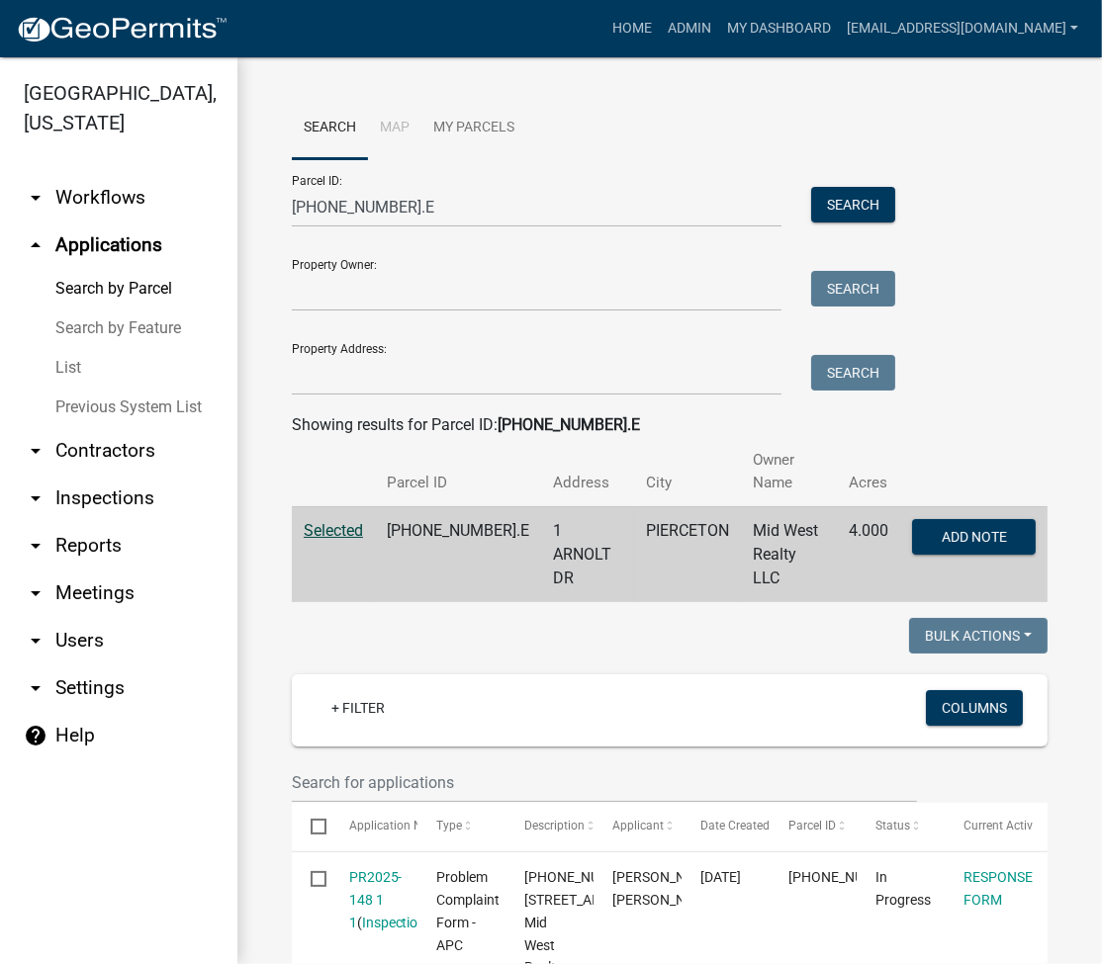
scroll to position [527, 0]
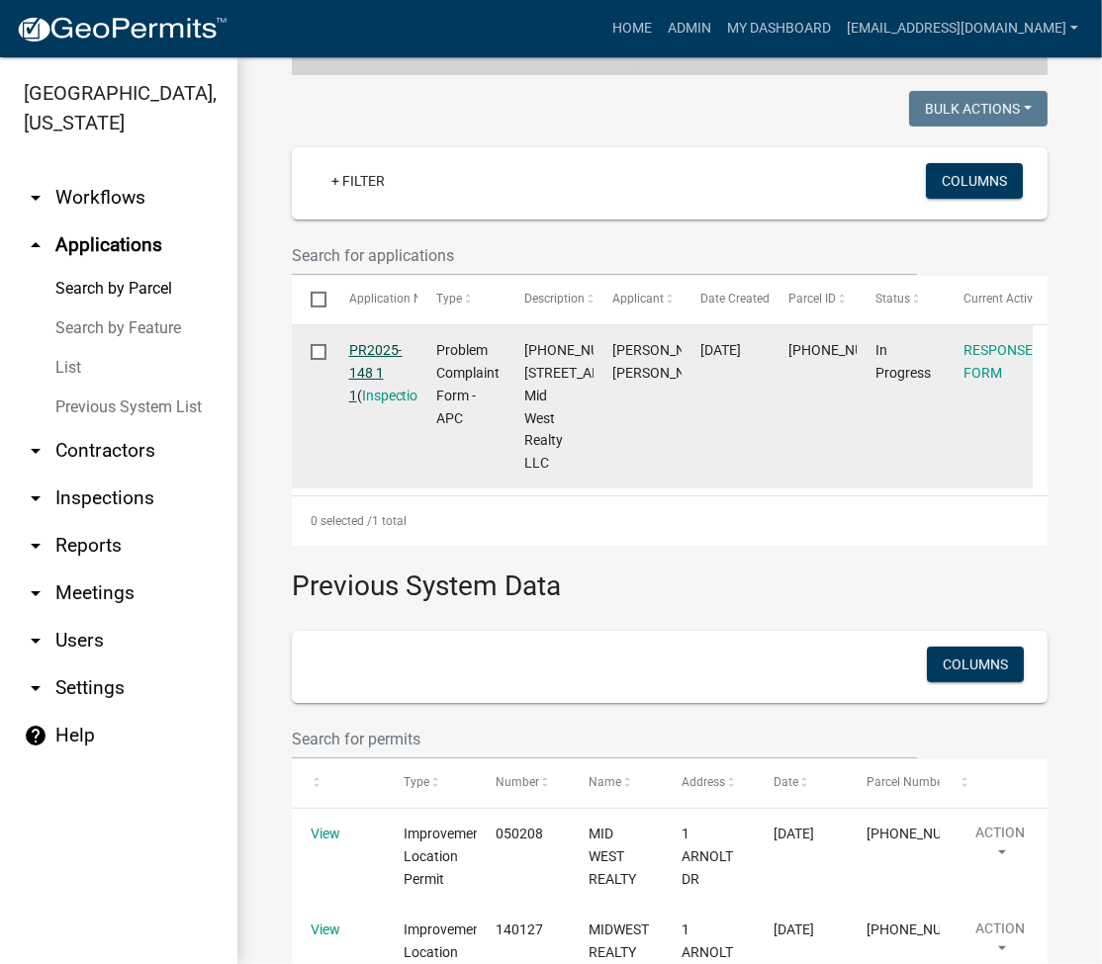
click at [359, 342] on link "PR2025-148 1 1" at bounding box center [375, 372] width 53 height 61
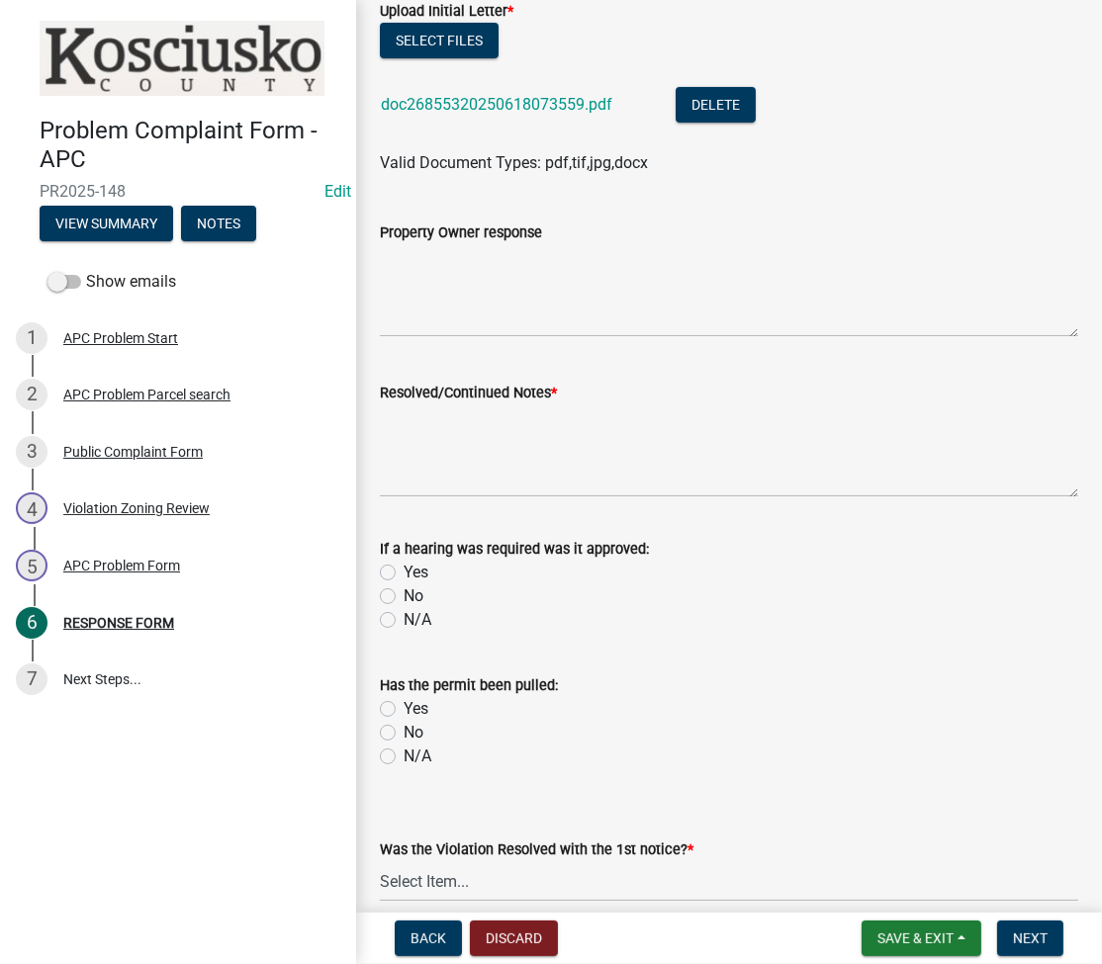
scroll to position [527, 0]
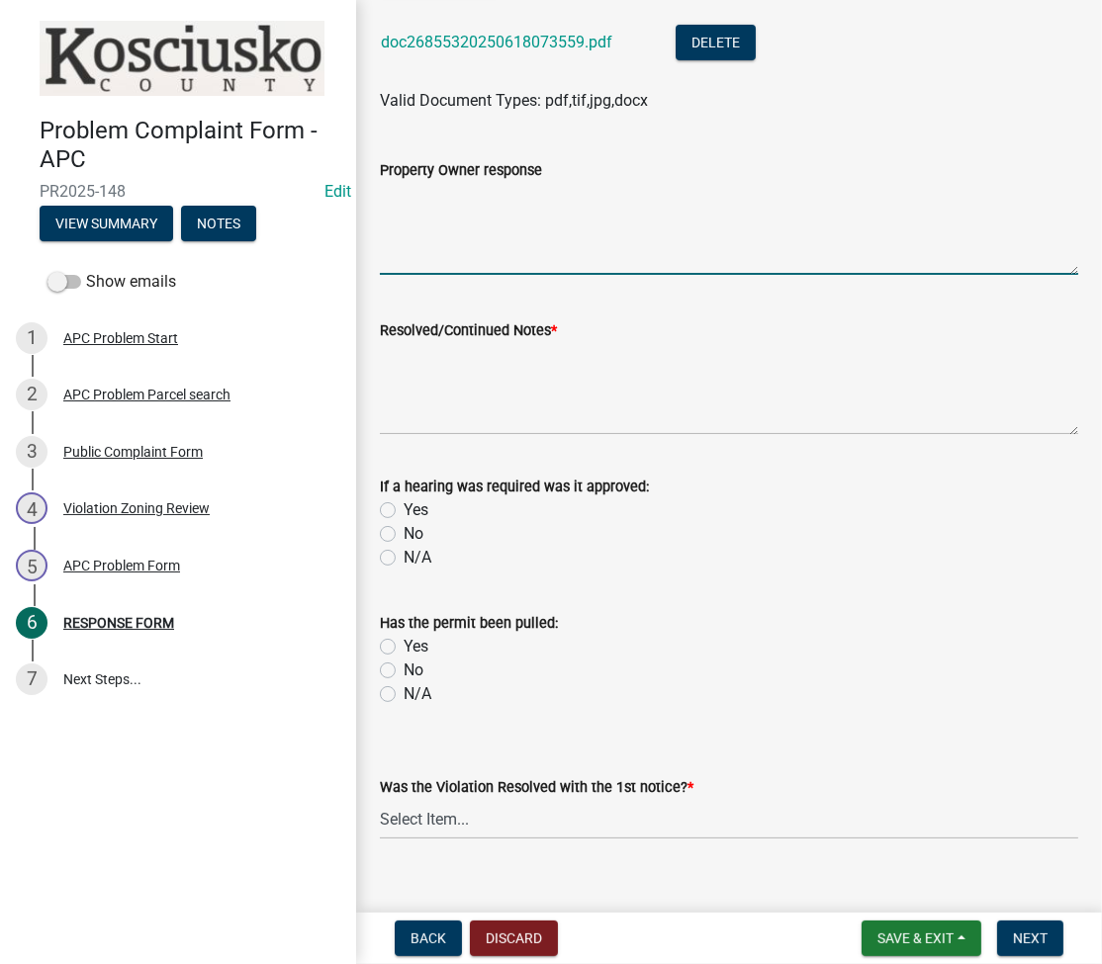
click at [585, 210] on textarea "Property Owner response" at bounding box center [729, 228] width 698 height 93
click at [411, 201] on textarea "6/18CL TO PULL ILP" at bounding box center [729, 228] width 698 height 93
click at [434, 195] on textarea "6/18 CL TO PULL ILP" at bounding box center [729, 228] width 698 height 93
type textarea "6/18 CLD TO PULL ILP"
click at [475, 407] on textarea "Resolved/Continued Notes *" at bounding box center [729, 388] width 698 height 93
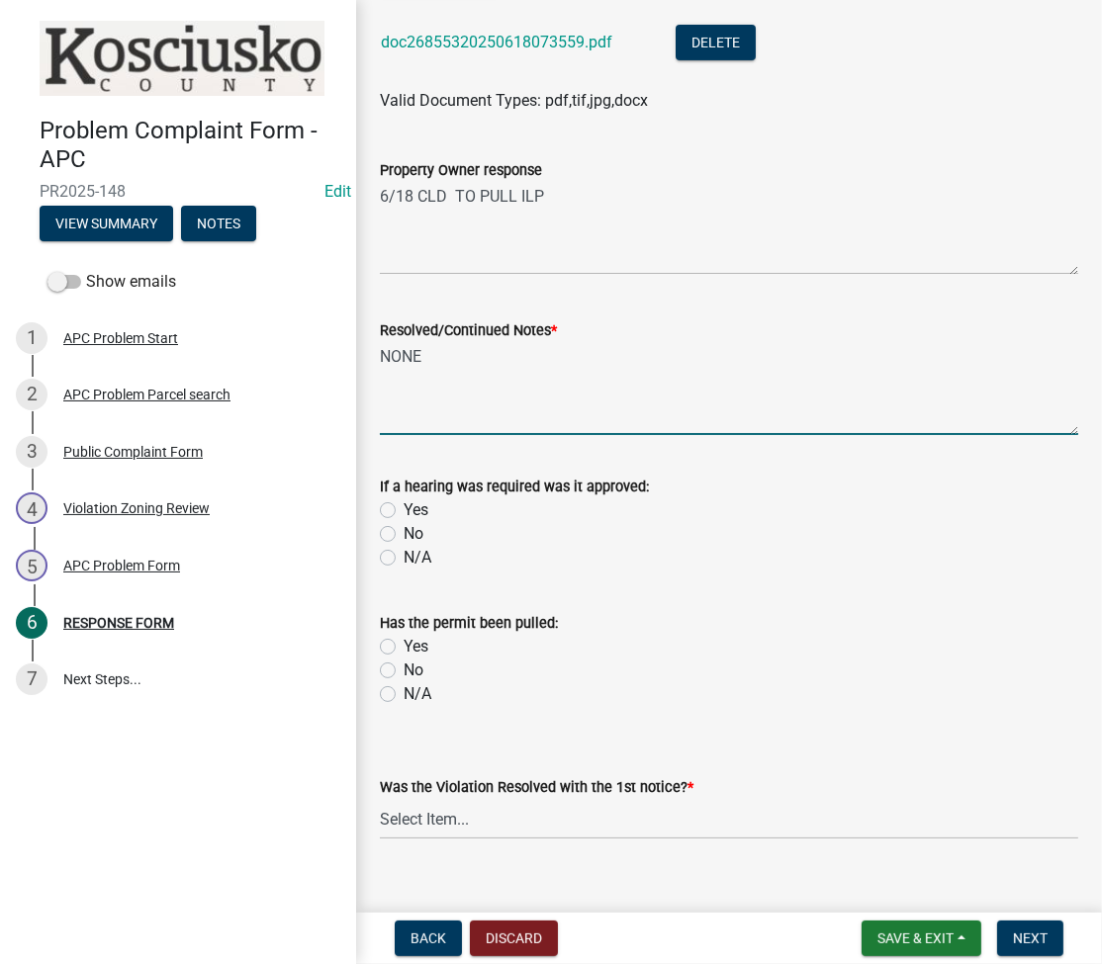
scroll to position [555, 0]
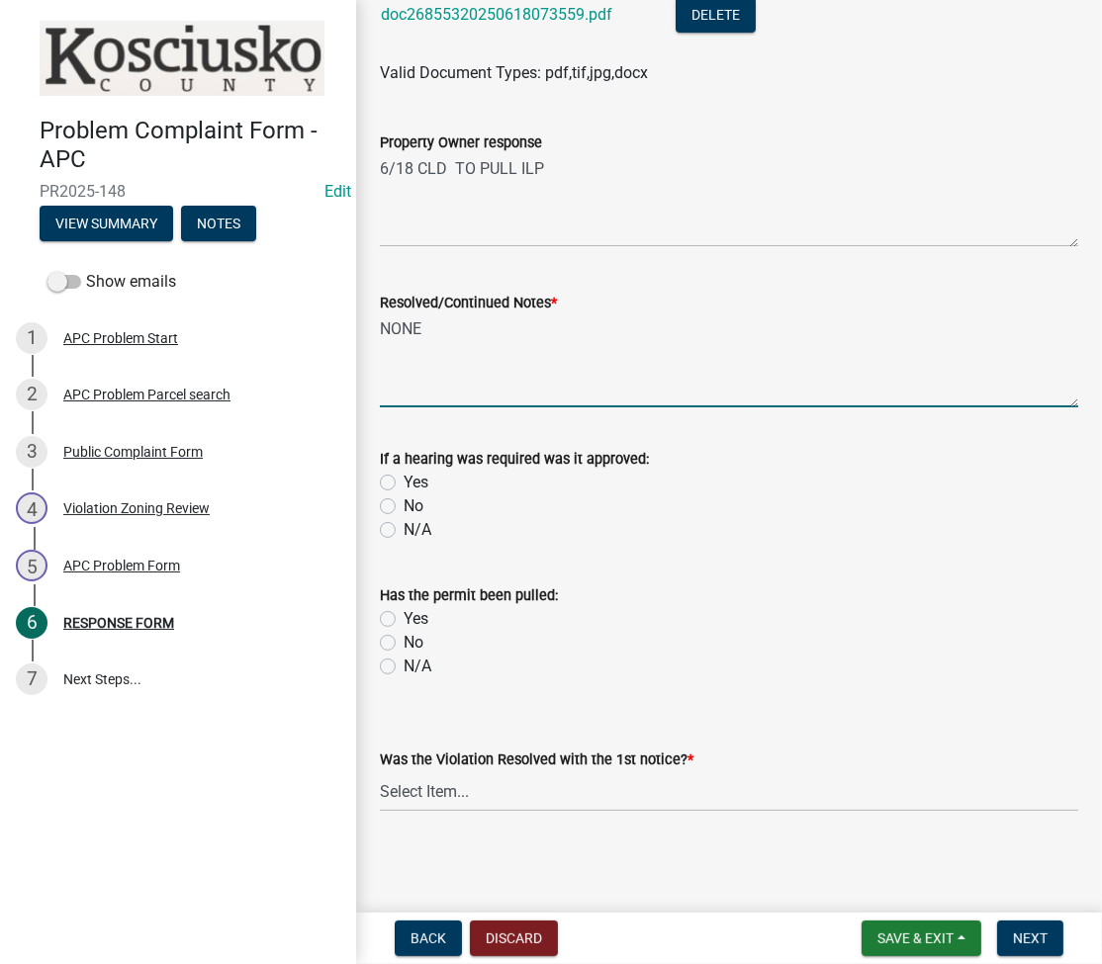
type textarea "NONE"
click at [448, 796] on select "Select Item... Yes No N/A" at bounding box center [729, 791] width 698 height 41
click at [380, 771] on select "Select Item... Yes No N/A" at bounding box center [729, 791] width 698 height 41
select select "d062c417-95db-497a-9398-920c005df4db"
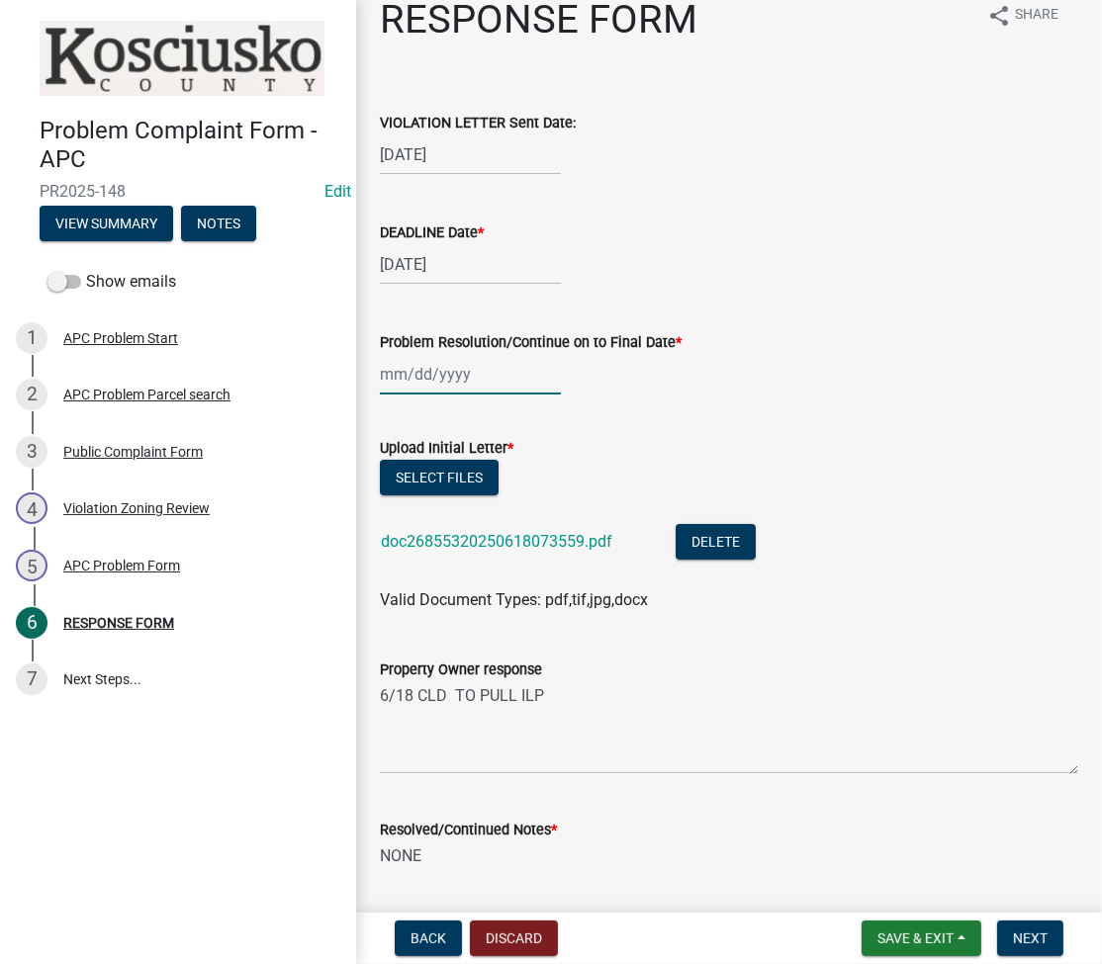
click at [399, 372] on div at bounding box center [470, 374] width 181 height 41
select select "8"
select select "2025"
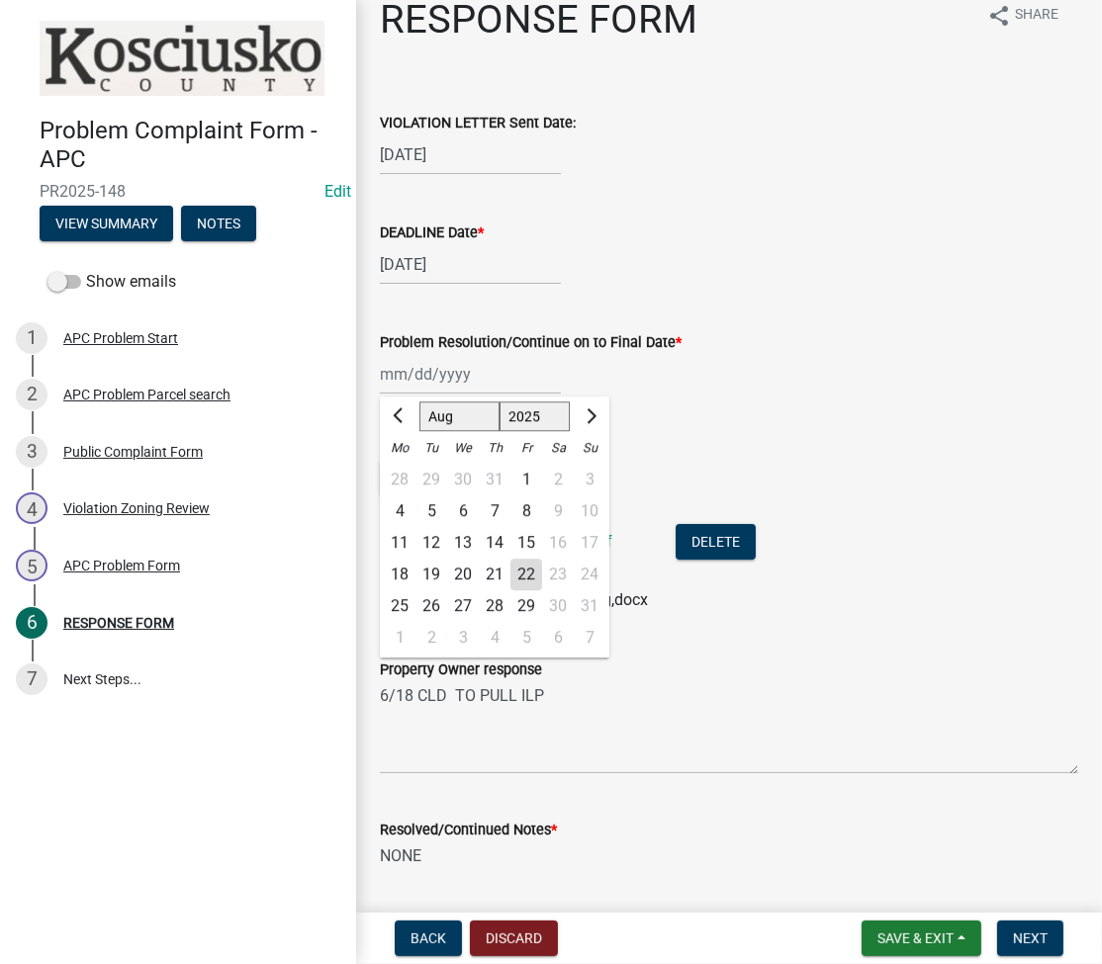
click at [523, 578] on div "22" at bounding box center [526, 575] width 32 height 32
type input "[DATE]"
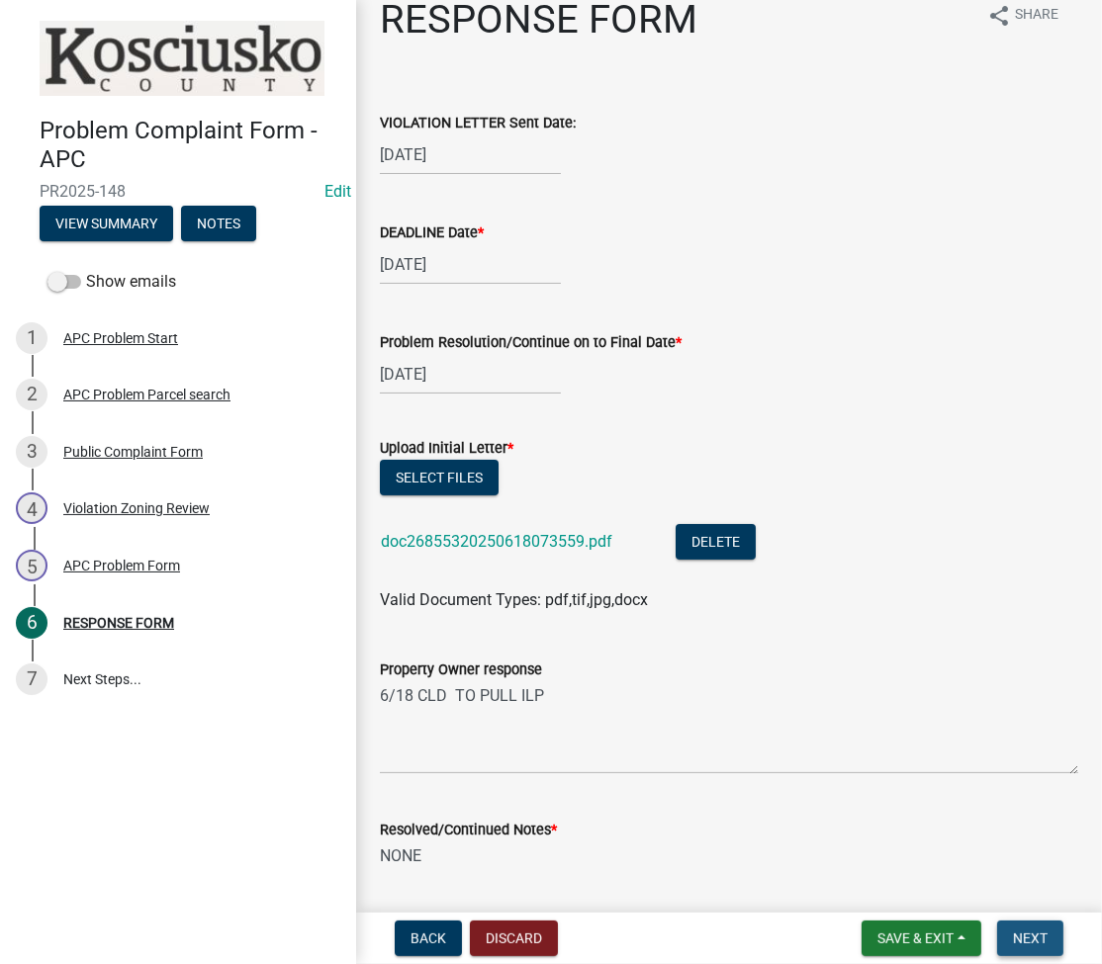
click at [1046, 952] on button "Next" at bounding box center [1030, 939] width 66 height 36
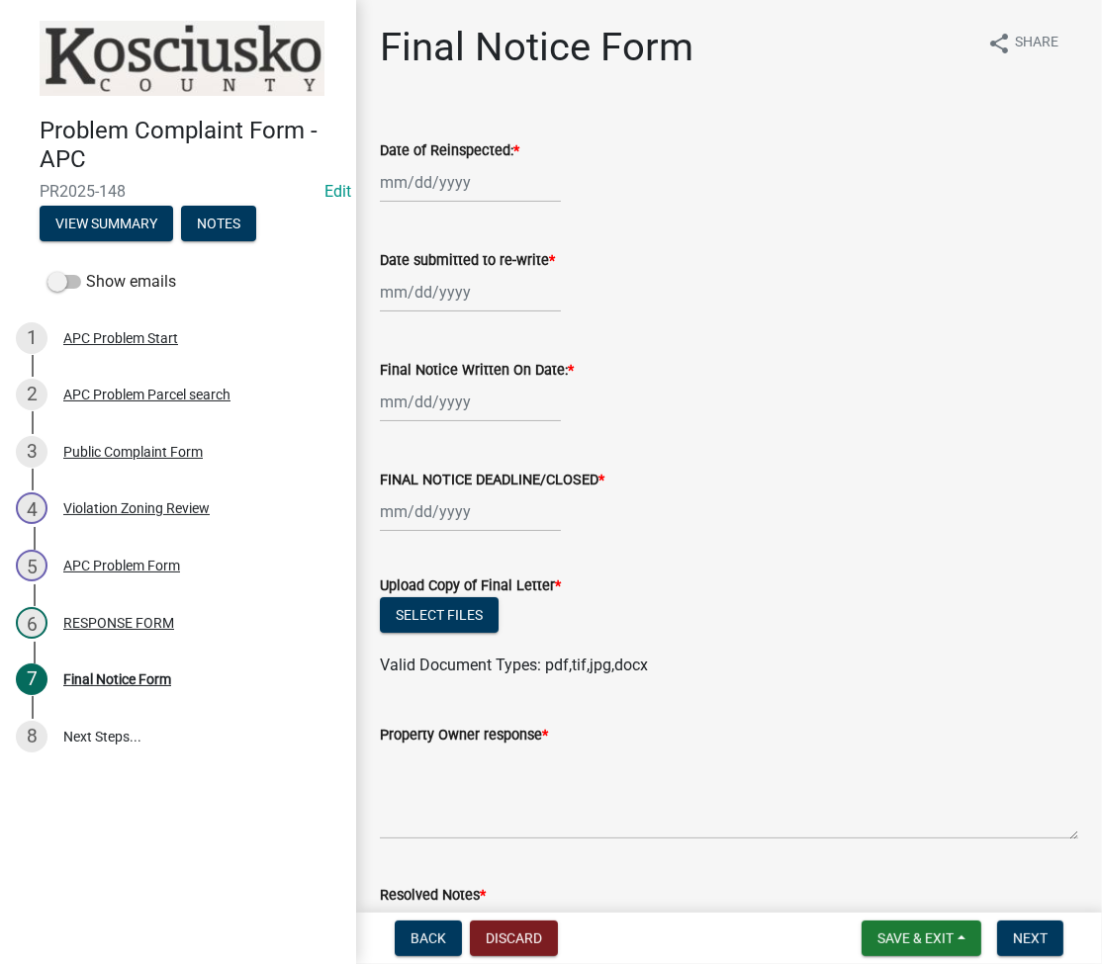
click at [407, 165] on div at bounding box center [470, 182] width 181 height 41
select select "8"
select select "2025"
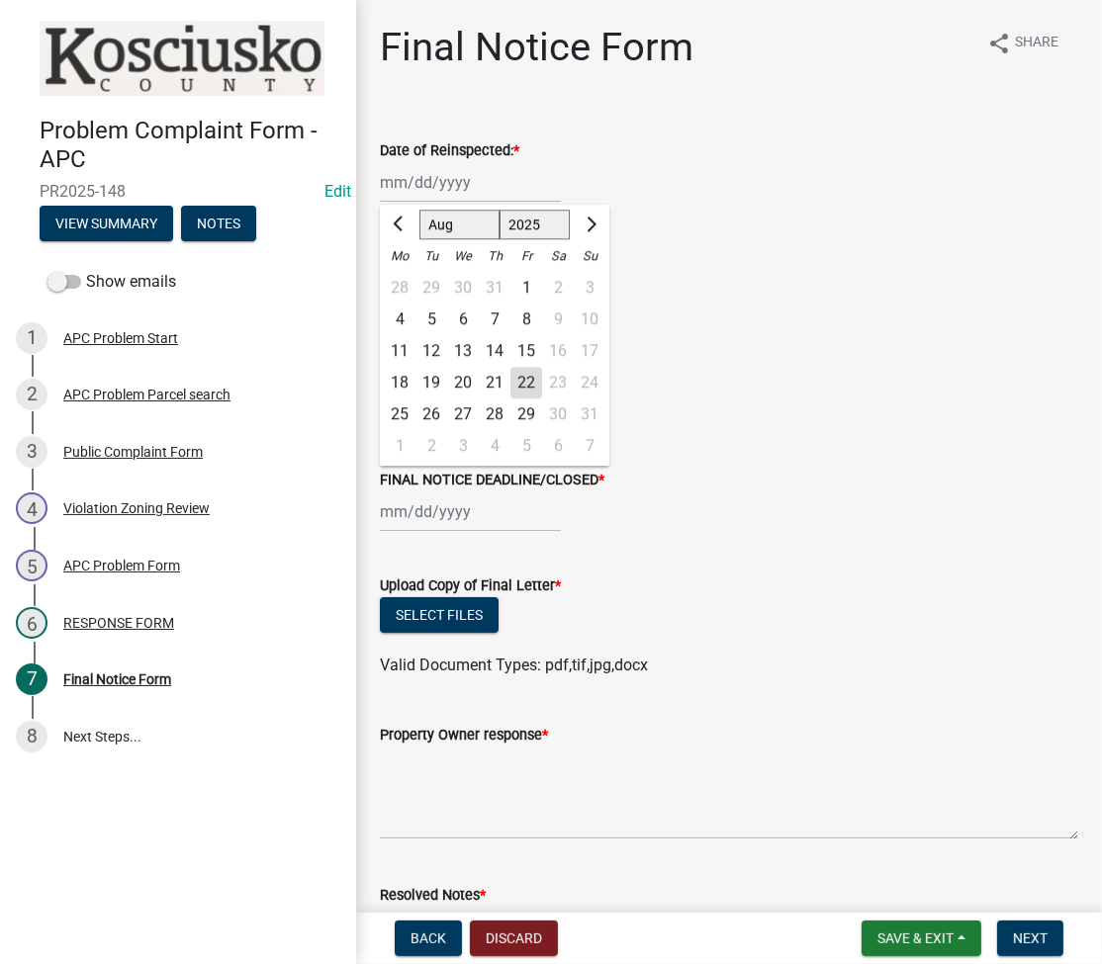
click at [519, 393] on div "22" at bounding box center [526, 383] width 32 height 32
type input "[DATE]"
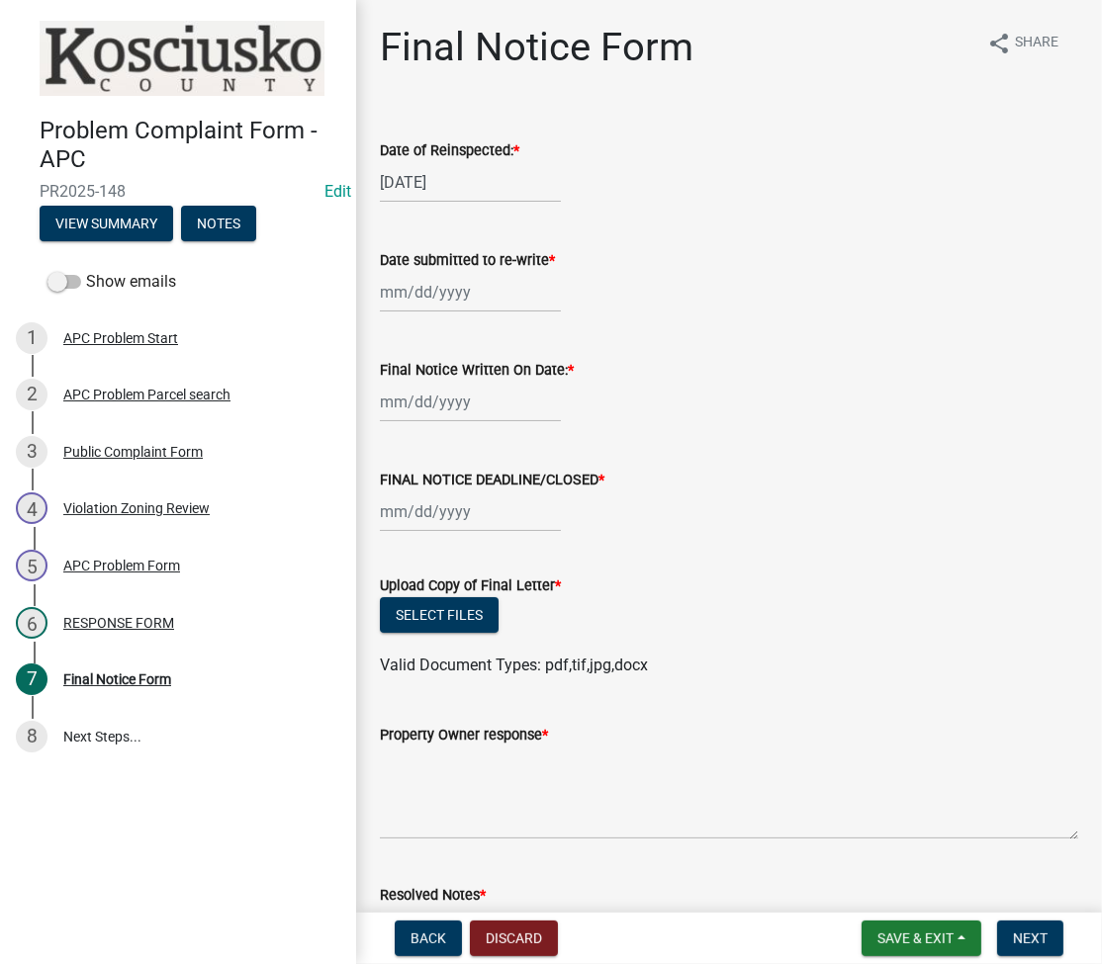
click at [399, 299] on div at bounding box center [470, 292] width 181 height 41
select select "8"
select select "2025"
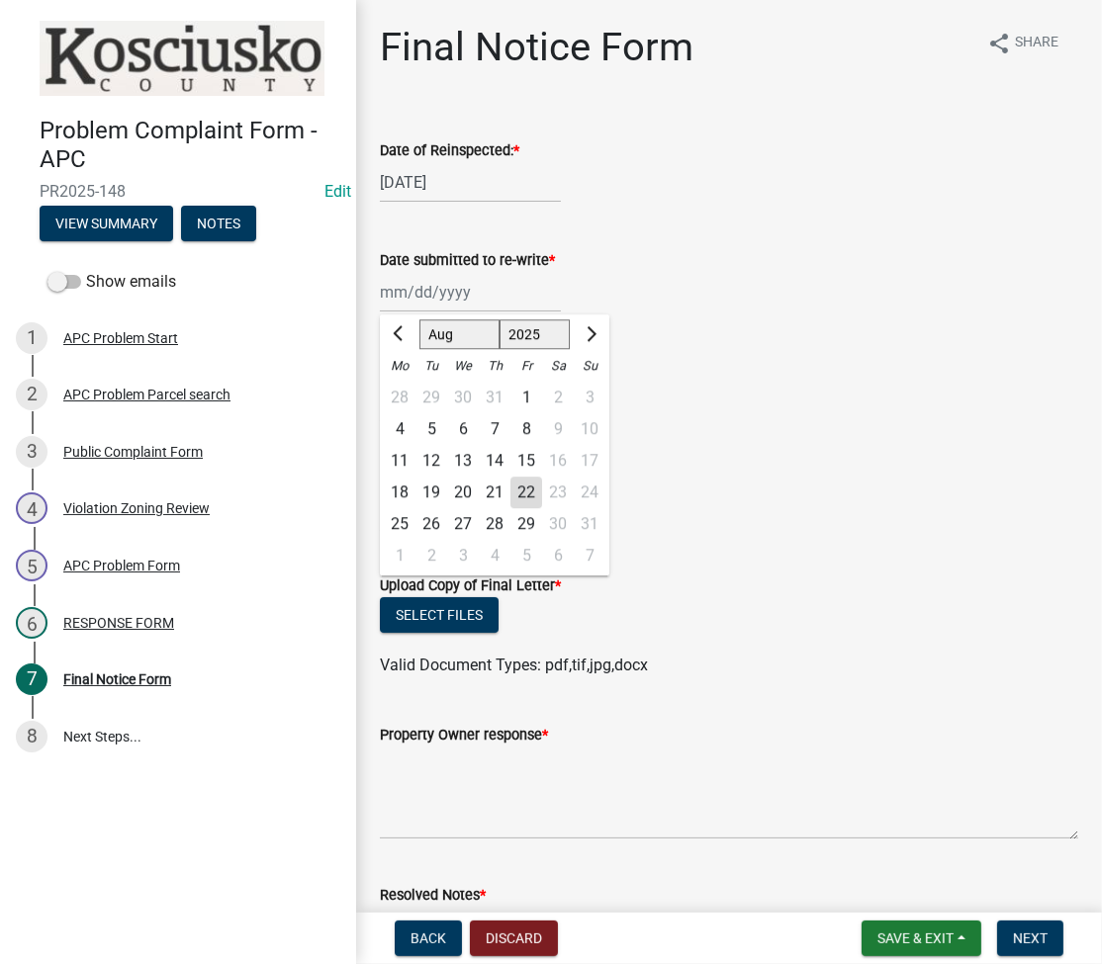
click at [528, 487] on div "22" at bounding box center [526, 493] width 32 height 32
type input "[DATE]"
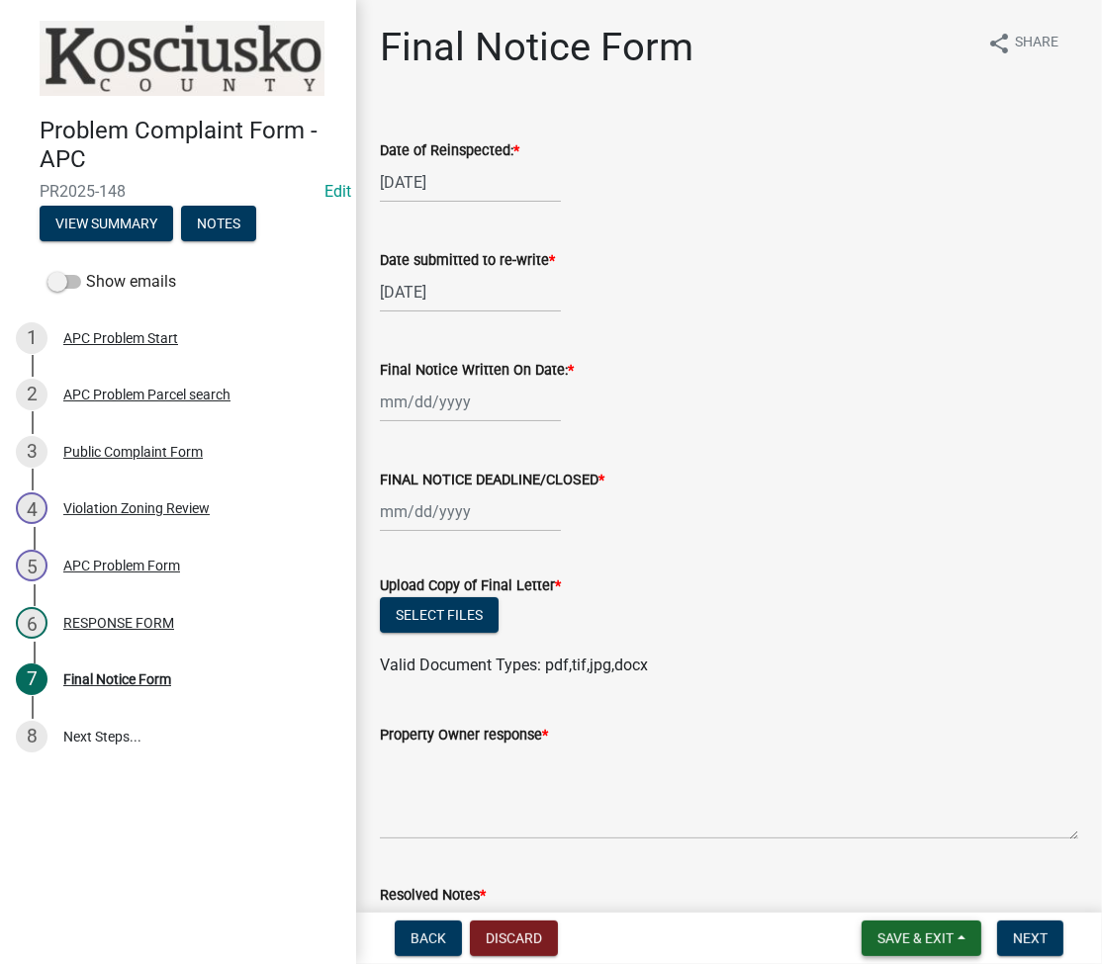
click at [919, 930] on span "Save & Exit" at bounding box center [915, 938] width 76 height 16
click at [907, 888] on button "Save & Exit" at bounding box center [902, 886] width 158 height 47
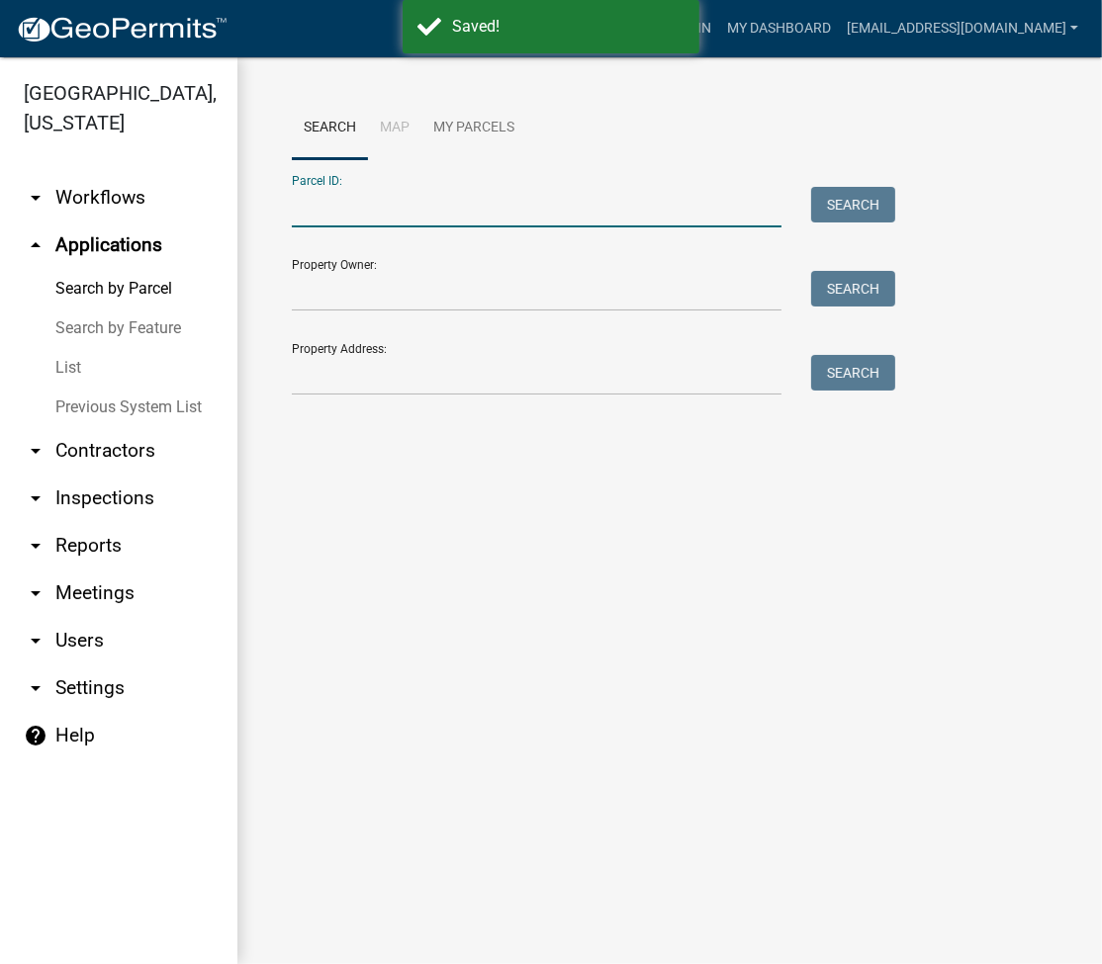
click at [382, 207] on input "Parcel ID:" at bounding box center [536, 207] width 489 height 41
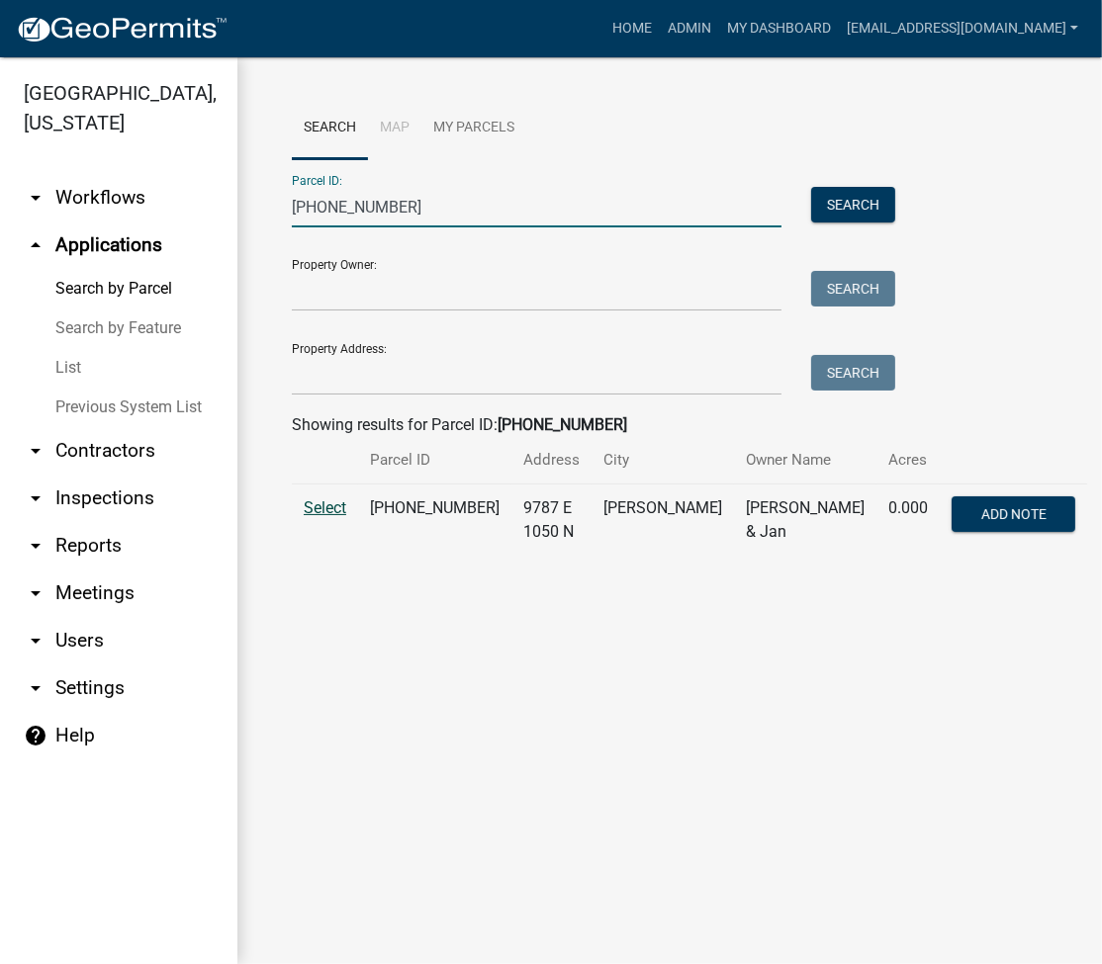
type input "[PHONE_NUMBER]"
click at [311, 511] on span "Select" at bounding box center [325, 507] width 43 height 19
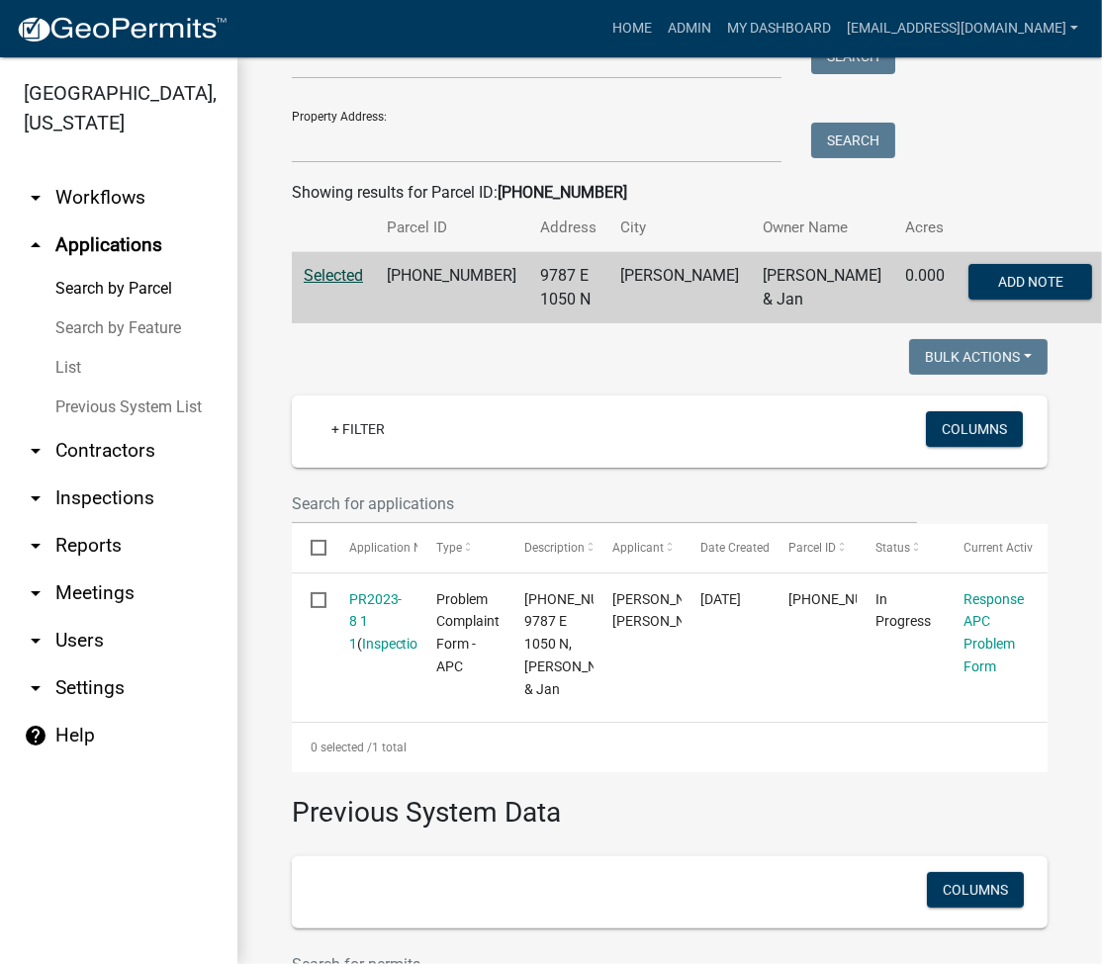
scroll to position [263, 0]
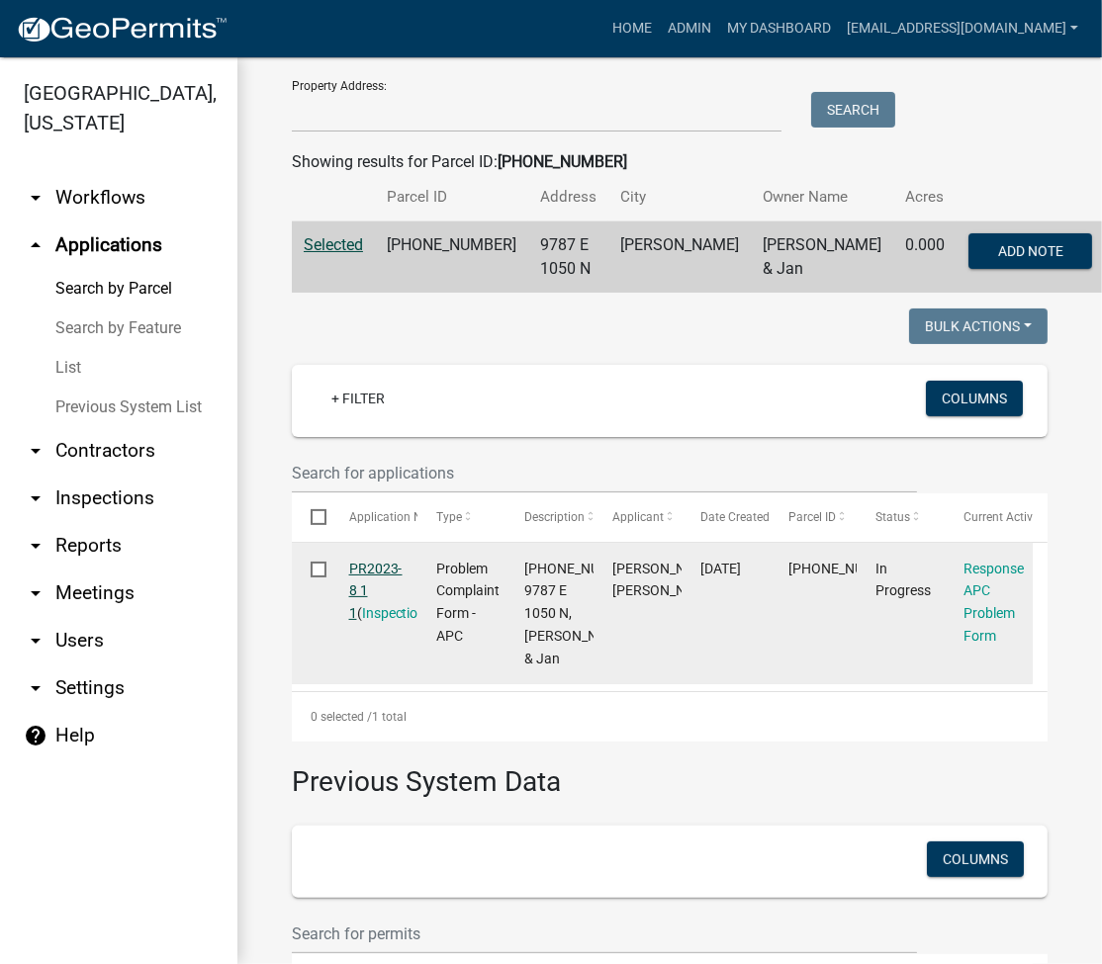
click at [381, 569] on link "PR2023-8 1 1" at bounding box center [375, 591] width 53 height 61
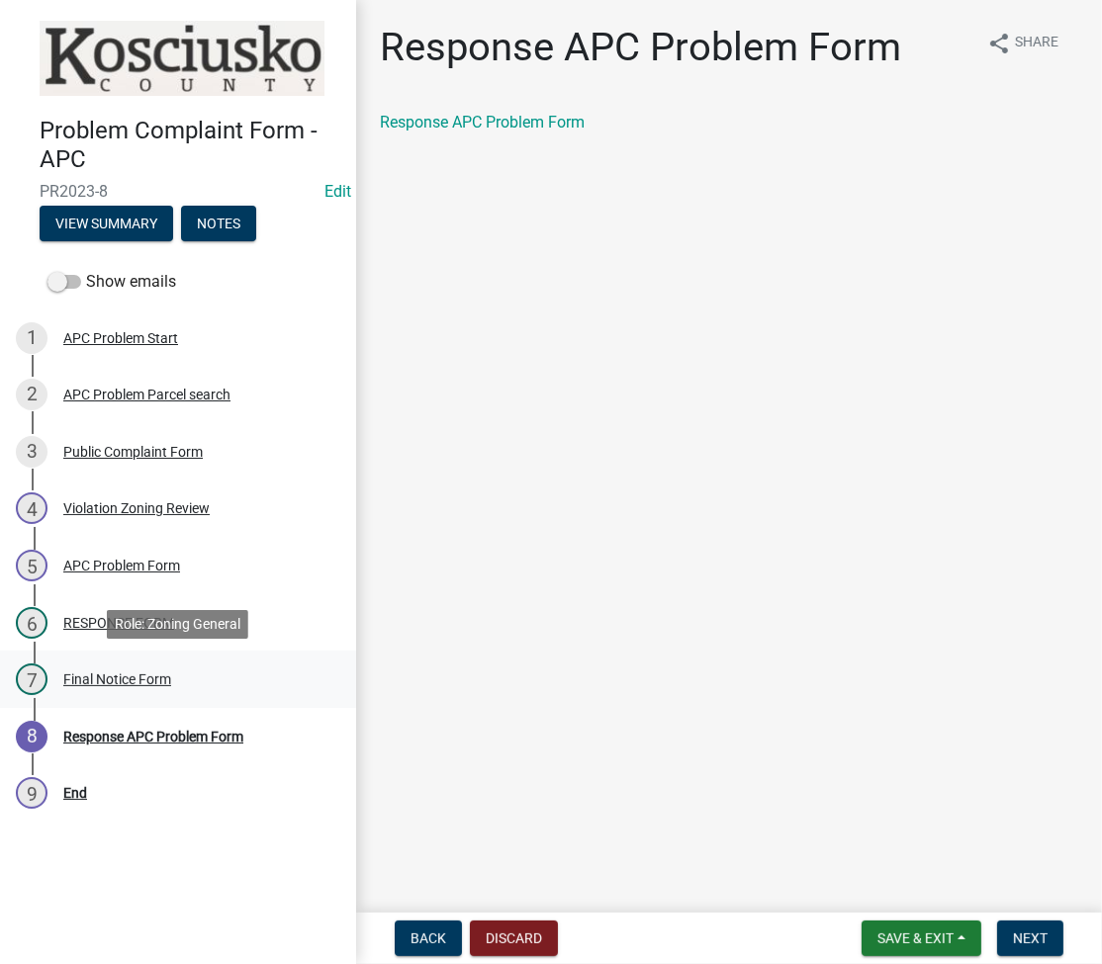
click at [123, 699] on link "7 Final Notice Form" at bounding box center [178, 679] width 356 height 57
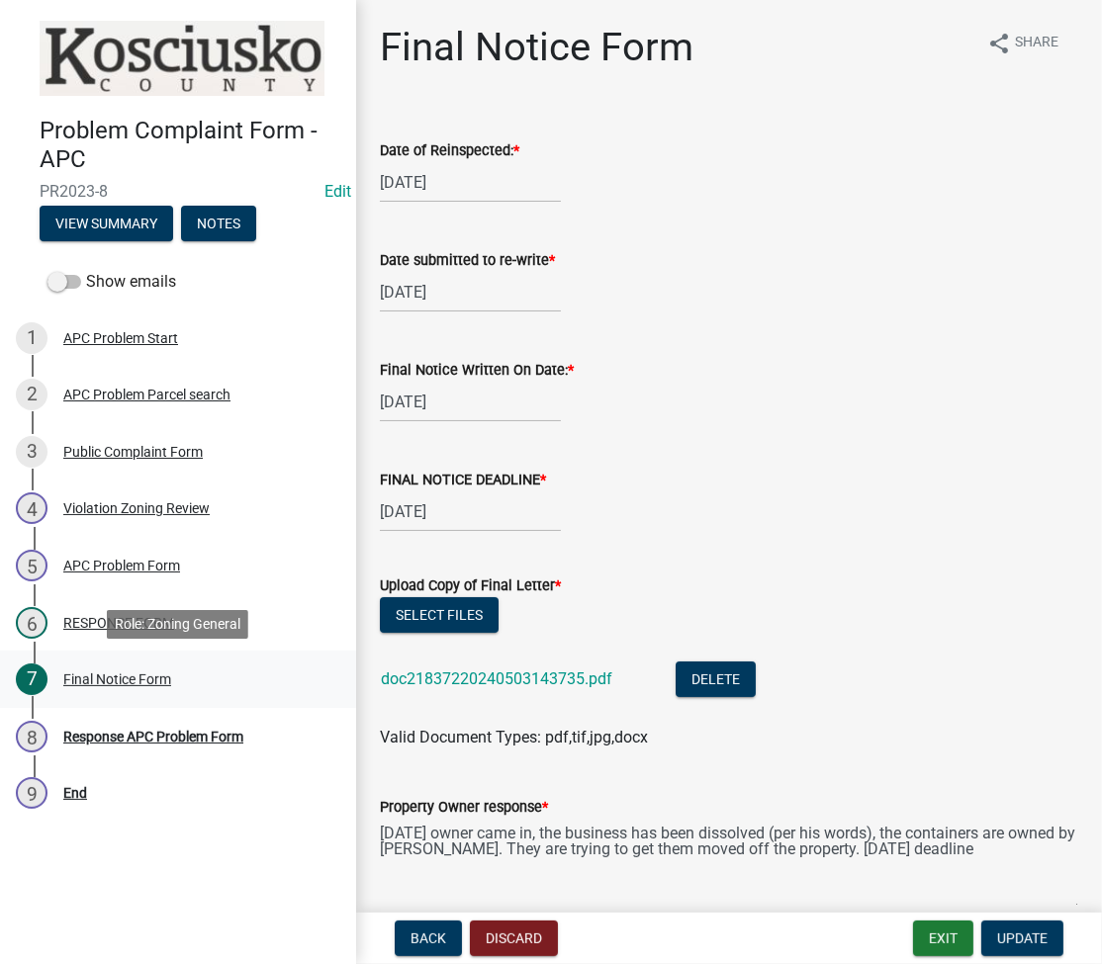
click at [122, 677] on div "Final Notice Form" at bounding box center [117, 679] width 108 height 14
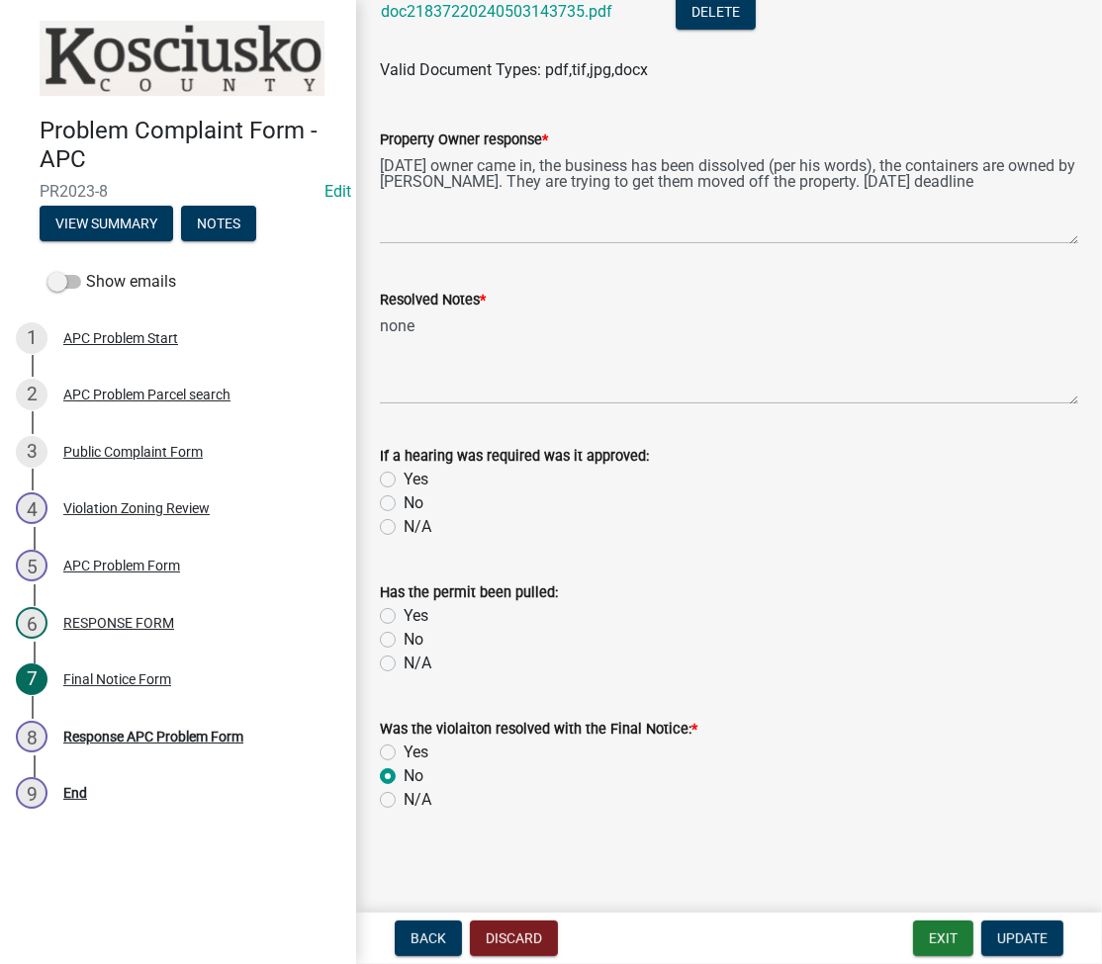
click at [403, 748] on label "Yes" at bounding box center [415, 753] width 25 height 24
click at [403, 748] on input "Yes" at bounding box center [409, 747] width 13 height 13
radio input "true"
click at [1029, 945] on span "Update" at bounding box center [1022, 938] width 50 height 16
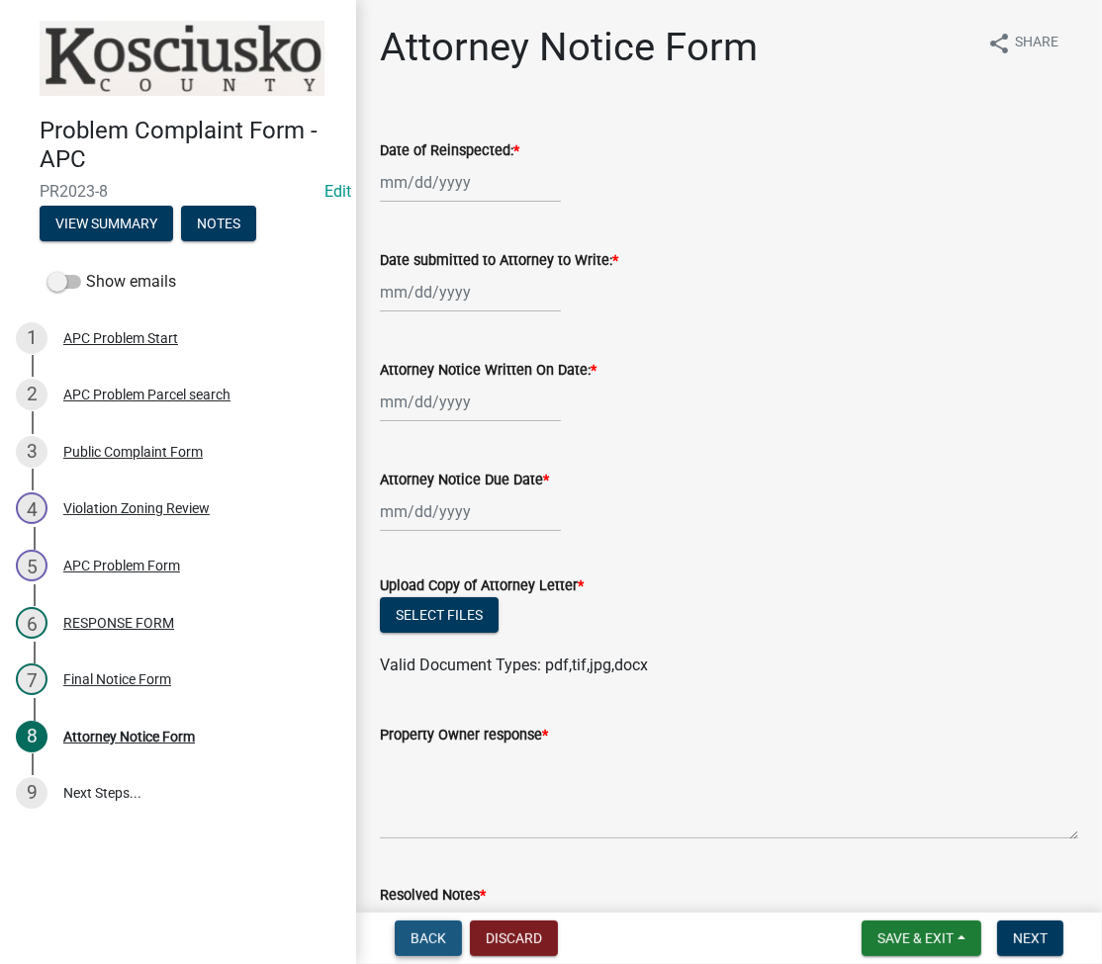
click at [414, 942] on span "Back" at bounding box center [428, 938] width 36 height 16
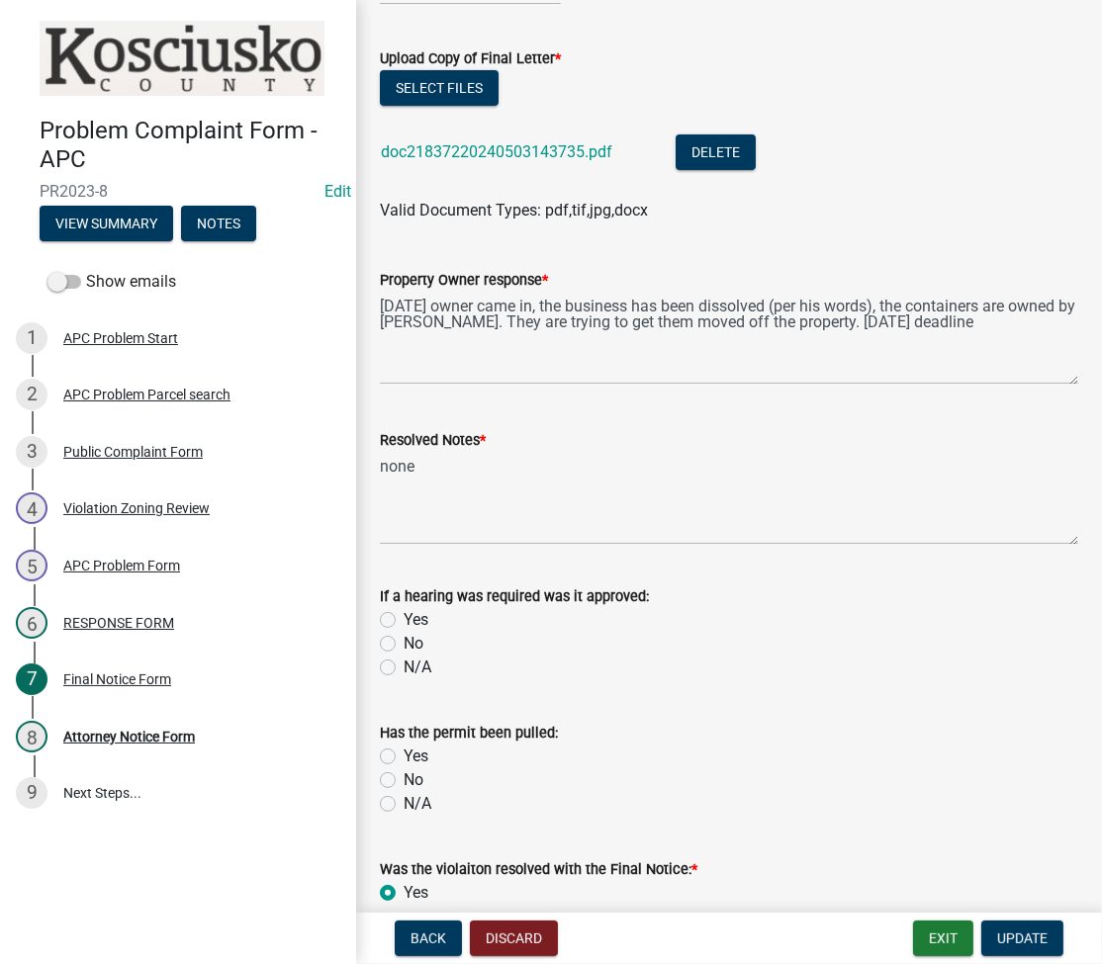
scroll to position [667, 0]
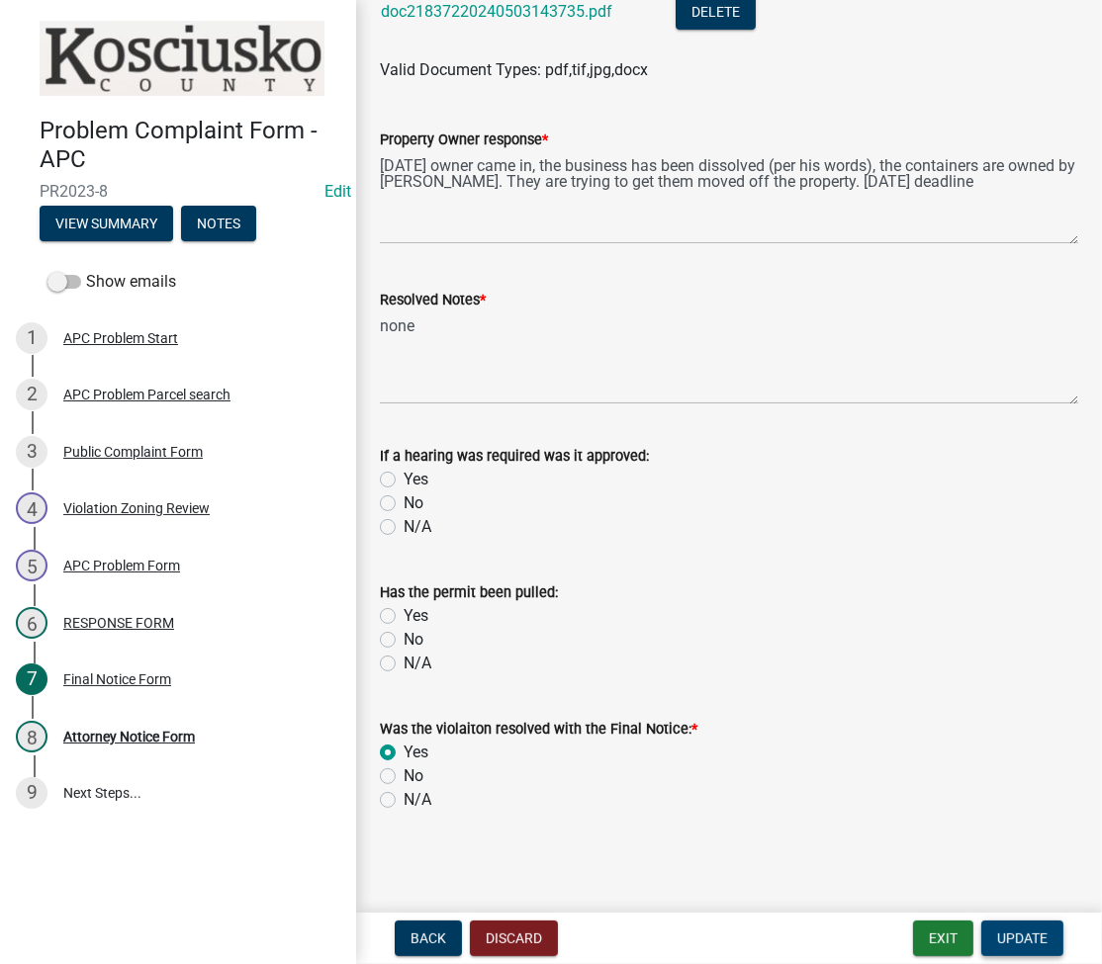
click at [1014, 942] on span "Update" at bounding box center [1022, 938] width 50 height 16
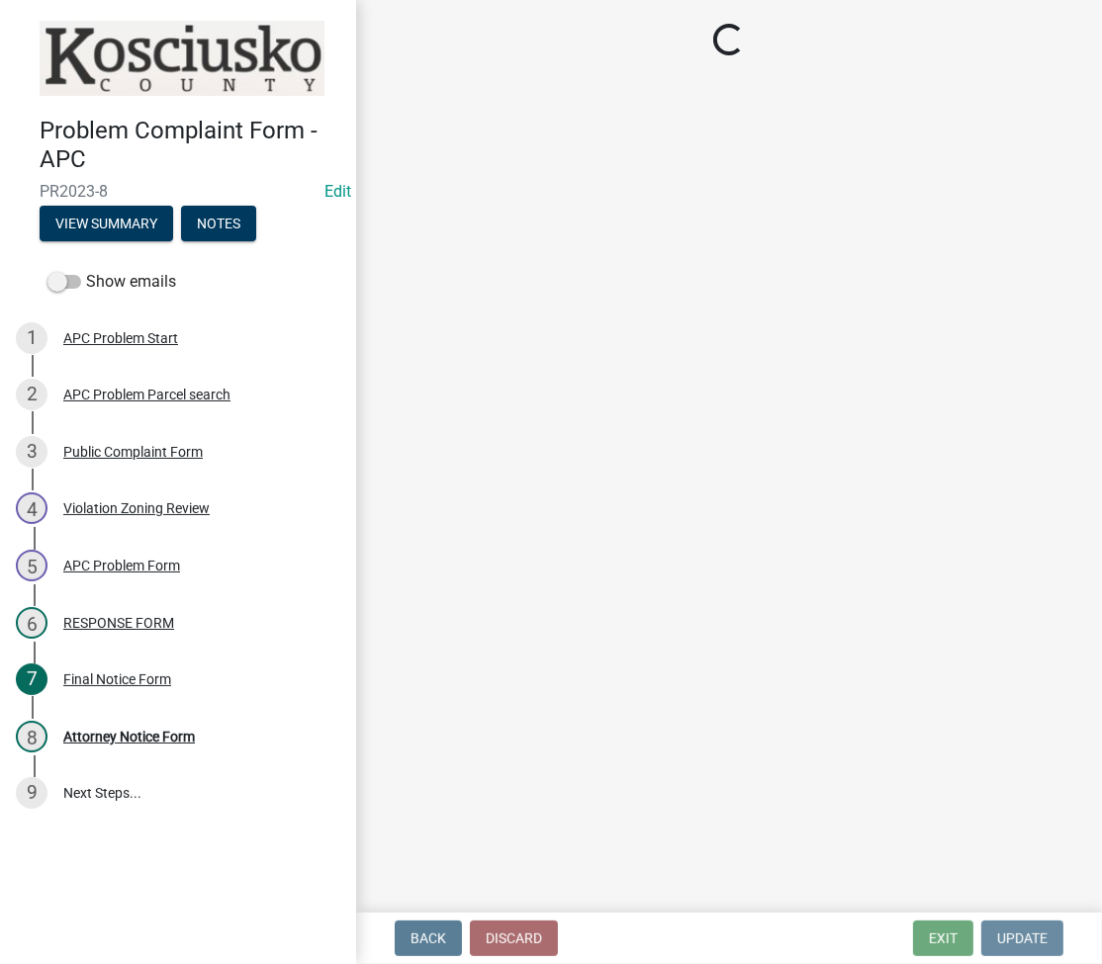
scroll to position [0, 0]
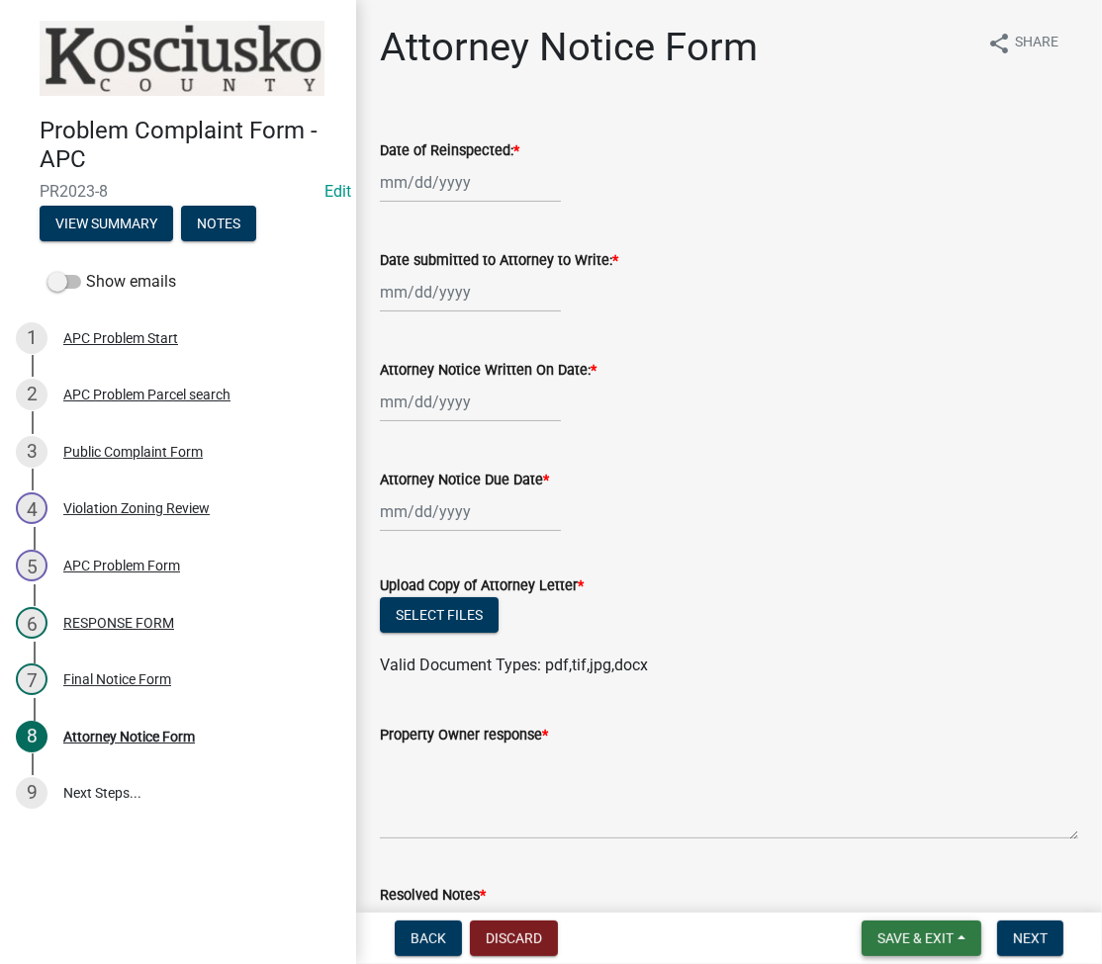
click at [915, 945] on span "Save & Exit" at bounding box center [915, 938] width 76 height 16
click at [902, 898] on button "Save & Exit" at bounding box center [902, 886] width 158 height 47
